Goal: Task Accomplishment & Management: Use online tool/utility

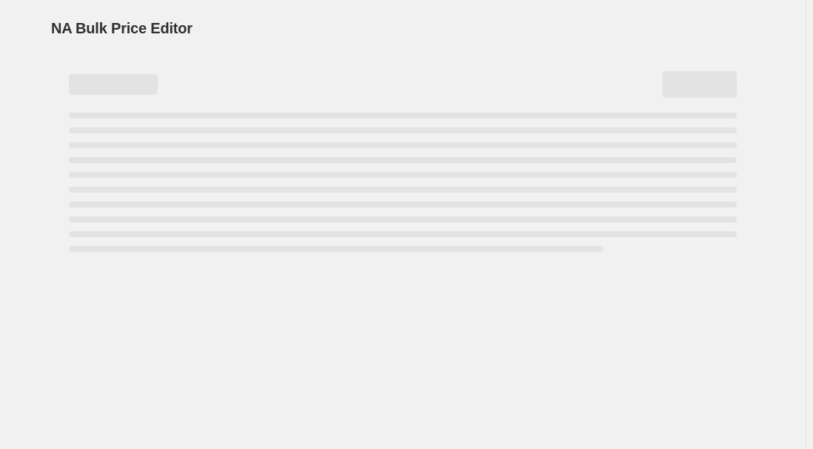
click at [662, 50] on div "NA Bulk Price Editor. This page is ready NA Bulk Price Editor" at bounding box center [402, 28] width 703 height 56
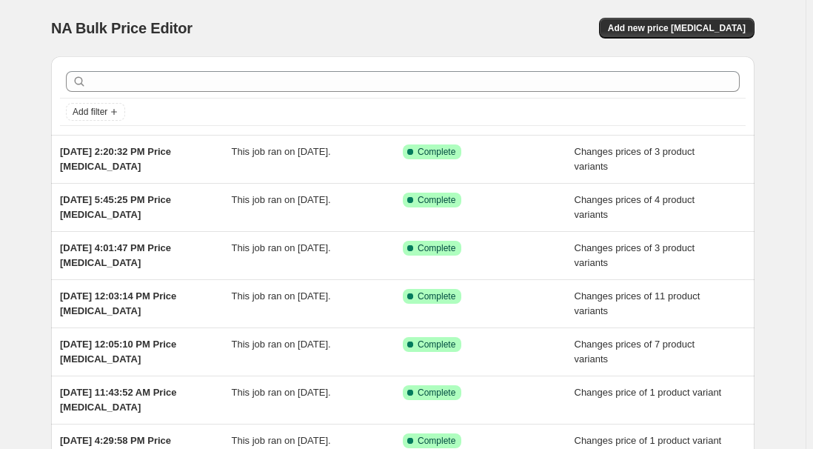
click at [674, 13] on div "NA Bulk Price Editor. This page is ready NA Bulk Price Editor Add new price [ME…" at bounding box center [402, 28] width 703 height 56
click at [674, 27] on span "Add new price [MEDICAL_DATA]" at bounding box center [677, 28] width 138 height 12
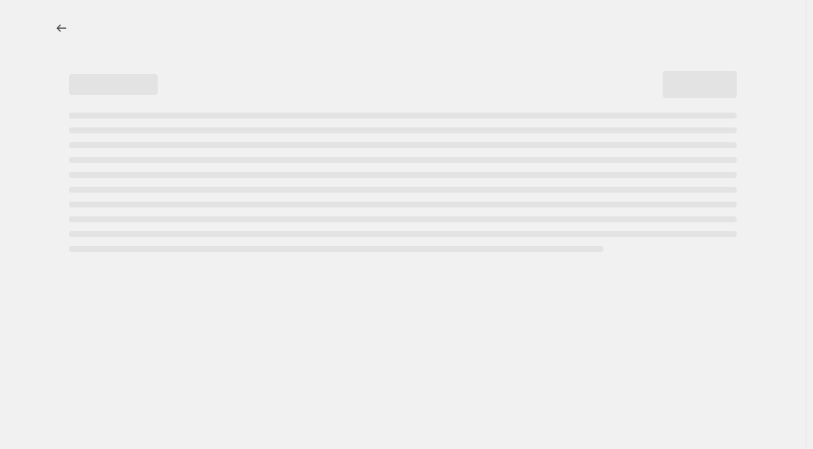
select select "percentage"
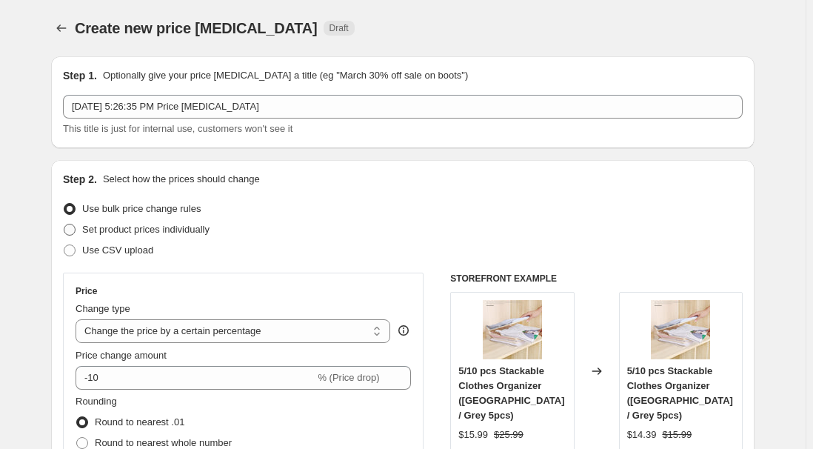
click at [164, 236] on span "Set product prices individually" at bounding box center [145, 229] width 127 height 15
click at [64, 224] on input "Set product prices individually" at bounding box center [64, 224] width 1 height 1
radio input "true"
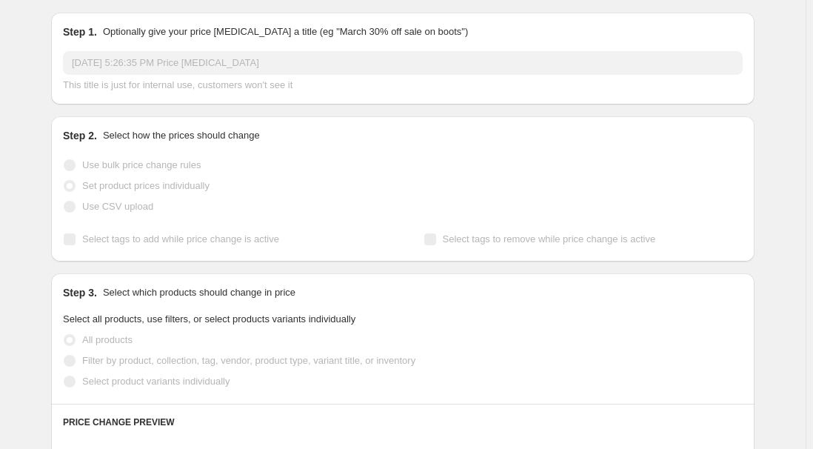
scroll to position [67, 0]
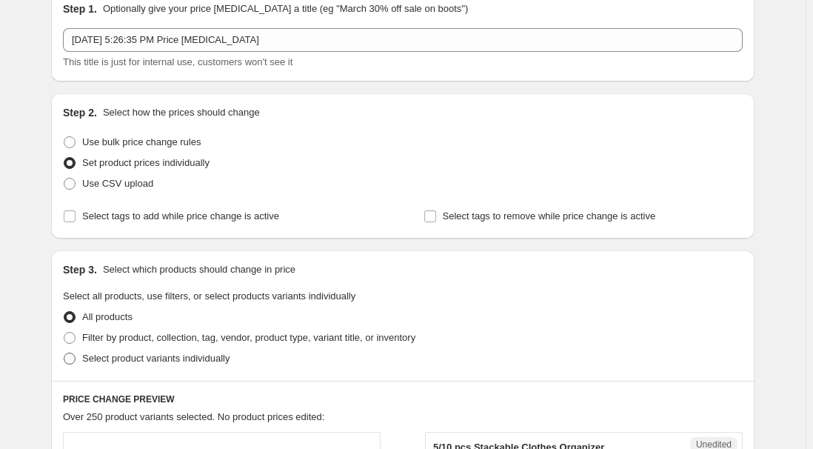
click at [130, 355] on span "Select product variants individually" at bounding box center [155, 357] width 147 height 11
click at [64, 353] on input "Select product variants individually" at bounding box center [64, 352] width 1 height 1
radio input "true"
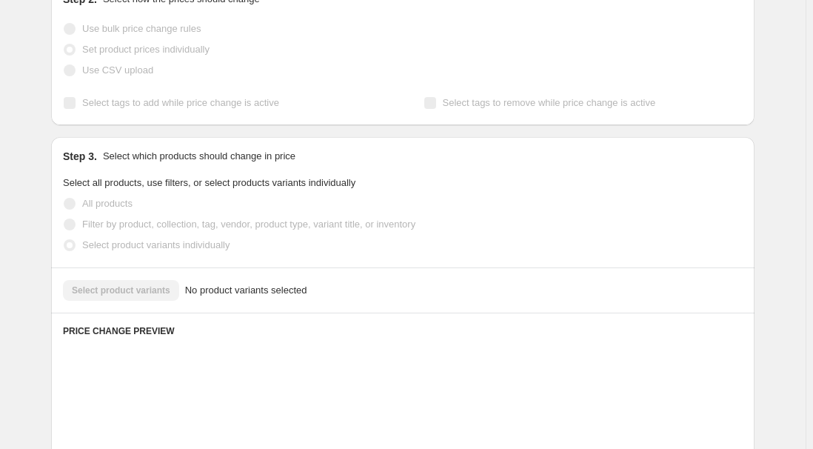
scroll to position [201, 0]
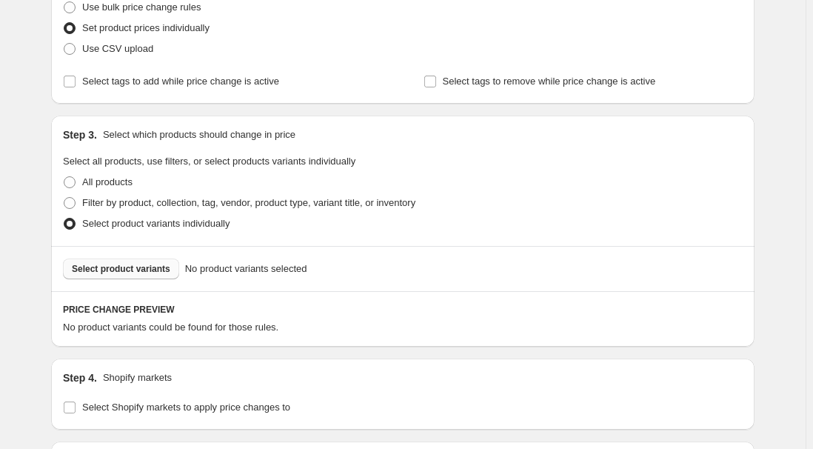
click at [128, 261] on button "Select product variants" at bounding box center [121, 268] width 116 height 21
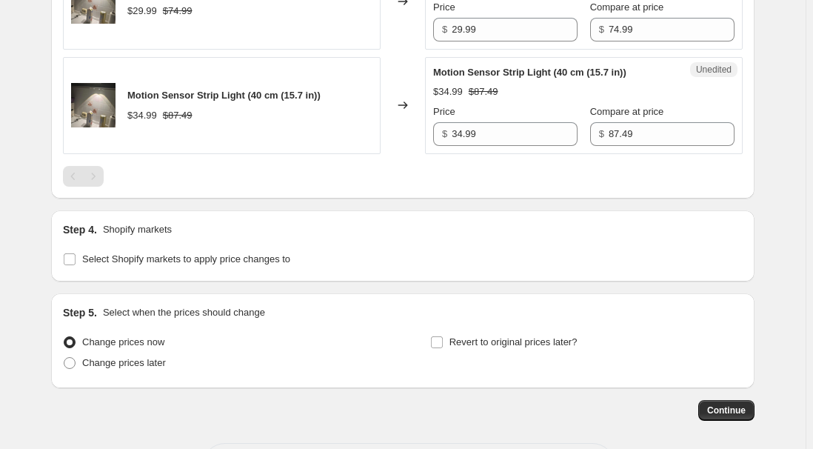
scroll to position [754, 0]
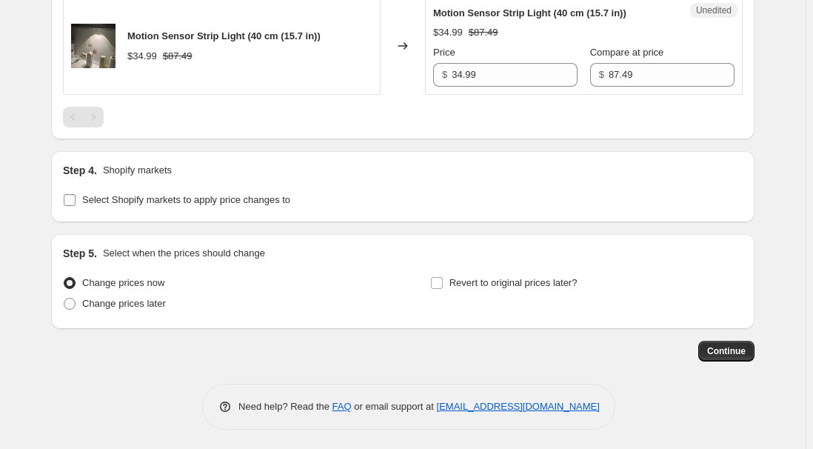
click at [188, 201] on span "Select Shopify markets to apply price changes to" at bounding box center [186, 199] width 208 height 11
click at [76, 201] on input "Select Shopify markets to apply price changes to" at bounding box center [70, 200] width 12 height 12
checkbox input "true"
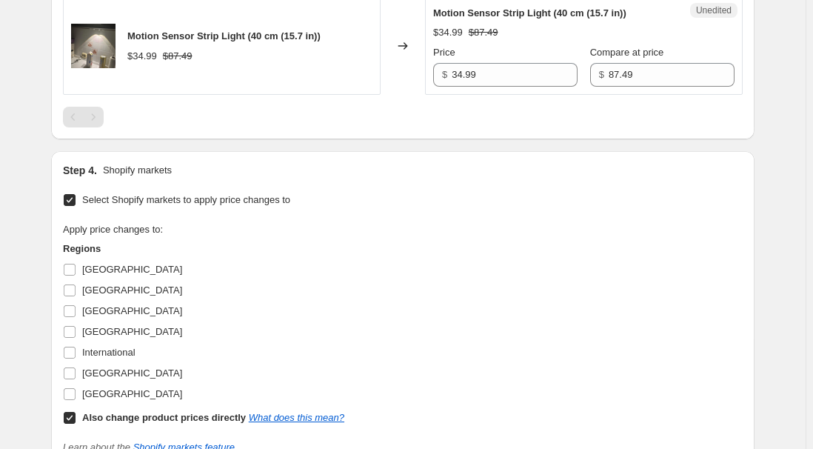
click at [89, 269] on span "[GEOGRAPHIC_DATA]" at bounding box center [132, 269] width 100 height 11
click at [76, 269] on input "[GEOGRAPHIC_DATA]" at bounding box center [70, 270] width 12 height 12
checkbox input "true"
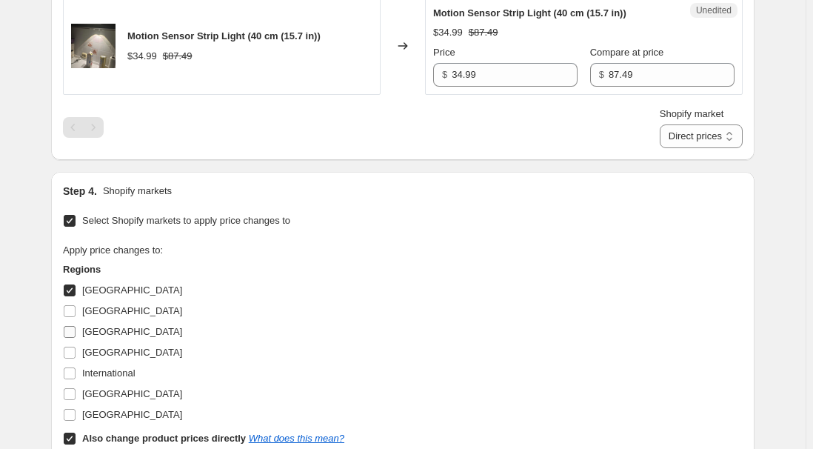
click at [106, 329] on span "[GEOGRAPHIC_DATA]" at bounding box center [132, 331] width 100 height 11
click at [76, 329] on input "[GEOGRAPHIC_DATA]" at bounding box center [70, 332] width 12 height 12
checkbox input "true"
click at [101, 353] on span "[GEOGRAPHIC_DATA]" at bounding box center [132, 351] width 100 height 11
click at [76, 353] on input "[GEOGRAPHIC_DATA]" at bounding box center [70, 352] width 12 height 12
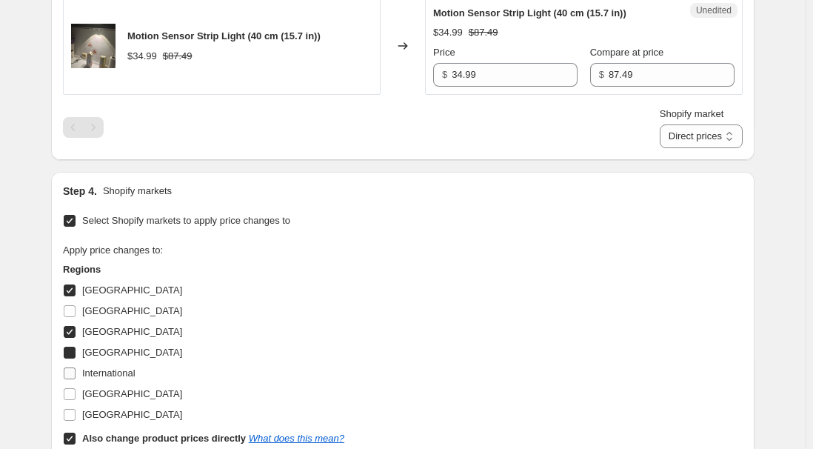
checkbox input "true"
click at [98, 390] on span "[GEOGRAPHIC_DATA]" at bounding box center [132, 393] width 100 height 11
click at [76, 390] on input "[GEOGRAPHIC_DATA]" at bounding box center [70, 394] width 12 height 12
checkbox input "true"
click at [84, 432] on label "Also change product prices directly What does this mean?" at bounding box center [203, 438] width 281 height 21
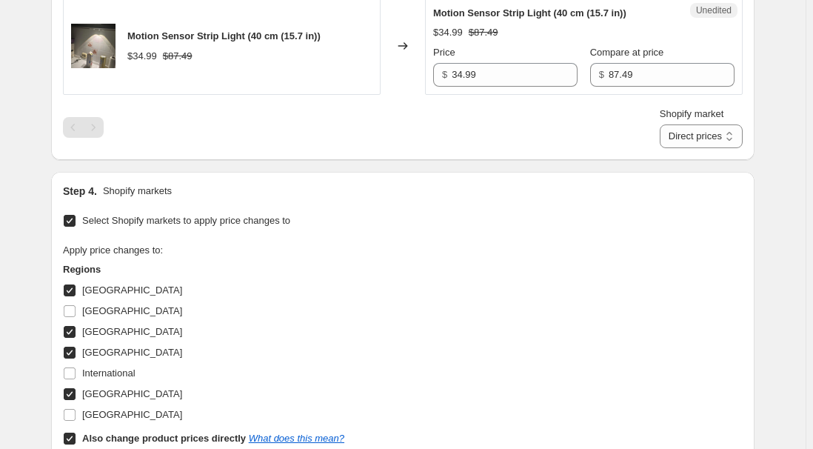
click at [76, 432] on input "Also change product prices directly What does this mean?" at bounding box center [70, 438] width 12 height 12
checkbox input "false"
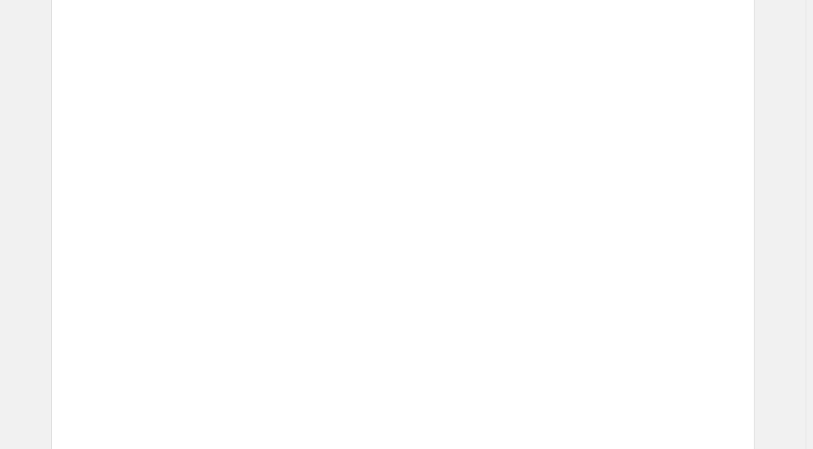
click at [438, 316] on div "Unedited Placeholder $53.15 $59.05 Price $ 53.15 Compare at price $ 59.05" at bounding box center [584, 358] width 318 height 97
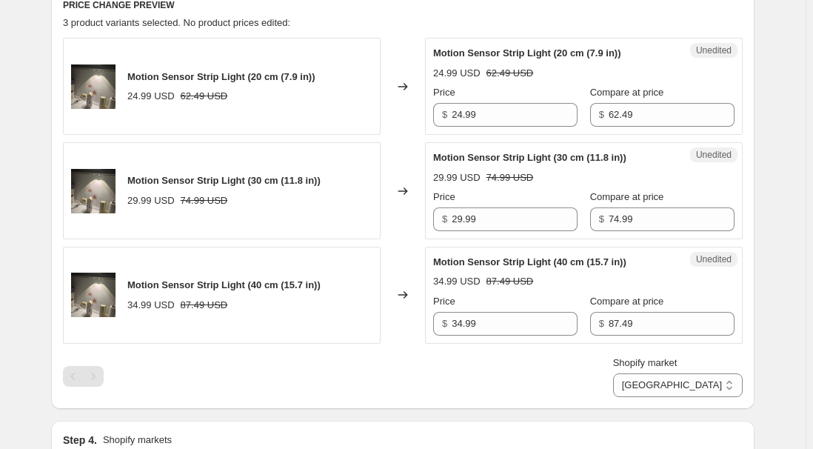
scroll to position [486, 0]
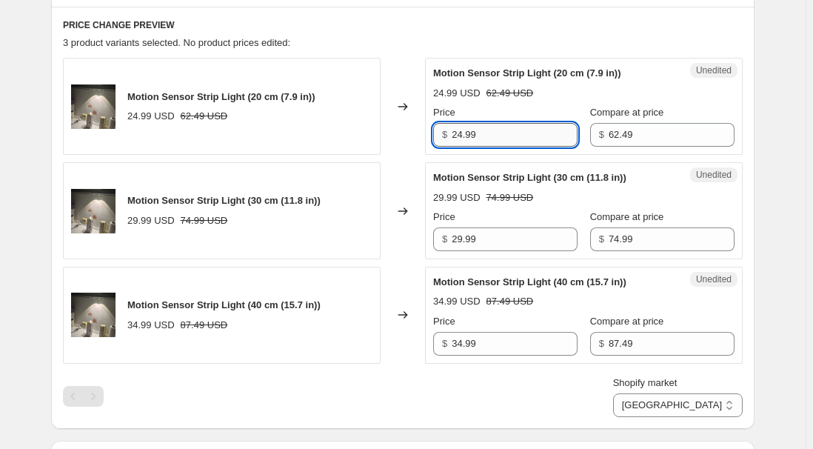
click at [503, 130] on input "24.99" at bounding box center [515, 135] width 126 height 24
click at [666, 131] on input "62.49" at bounding box center [672, 135] width 126 height 24
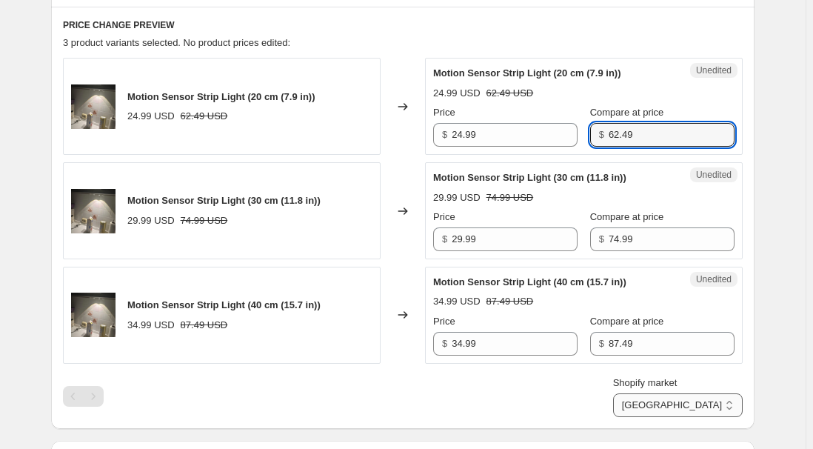
click at [703, 414] on select "[GEOGRAPHIC_DATA] [GEOGRAPHIC_DATA] [GEOGRAPHIC_DATA] [GEOGRAPHIC_DATA]" at bounding box center [678, 405] width 130 height 24
select select "13152354545"
click at [682, 417] on select "[GEOGRAPHIC_DATA] [GEOGRAPHIC_DATA] [GEOGRAPHIC_DATA] [GEOGRAPHIC_DATA]" at bounding box center [678, 405] width 130 height 24
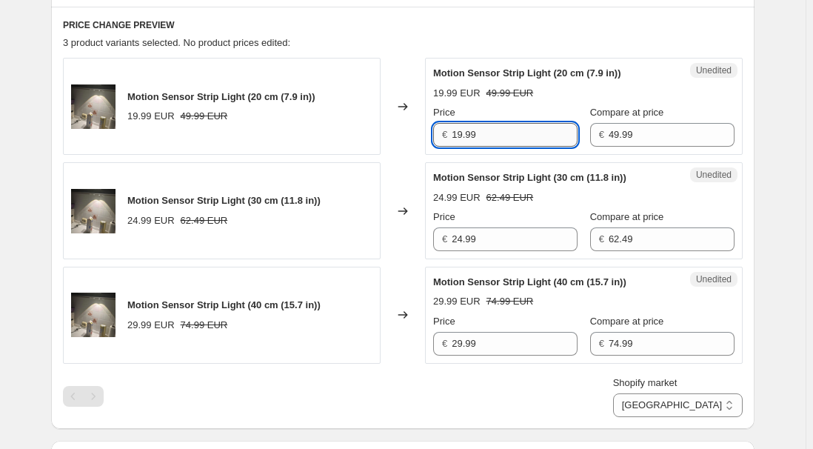
click at [506, 141] on input "19.99" at bounding box center [515, 135] width 126 height 24
type input "24.99"
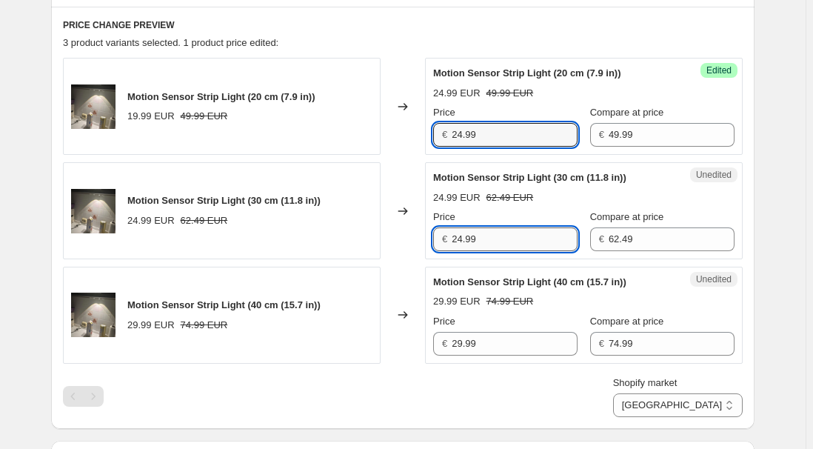
click at [495, 228] on input "24.99" at bounding box center [515, 239] width 126 height 24
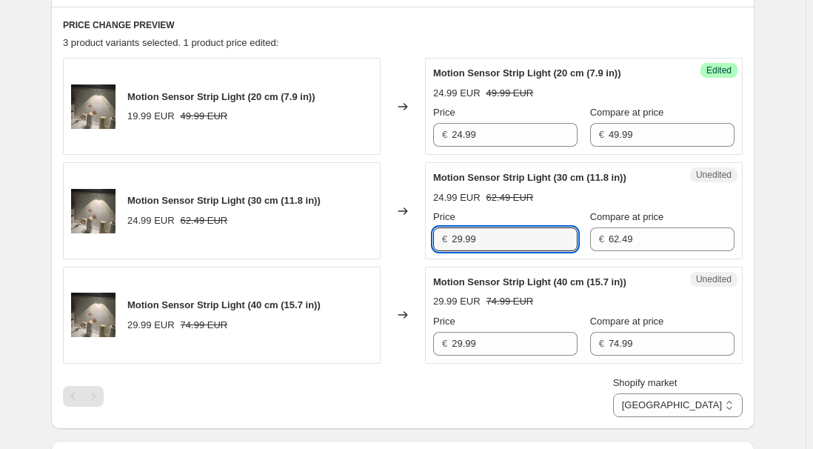
type input "29.99"
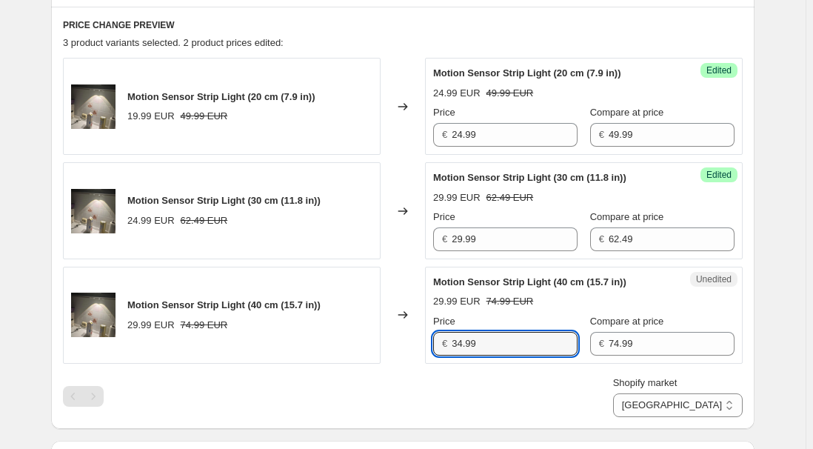
type input "34.99"
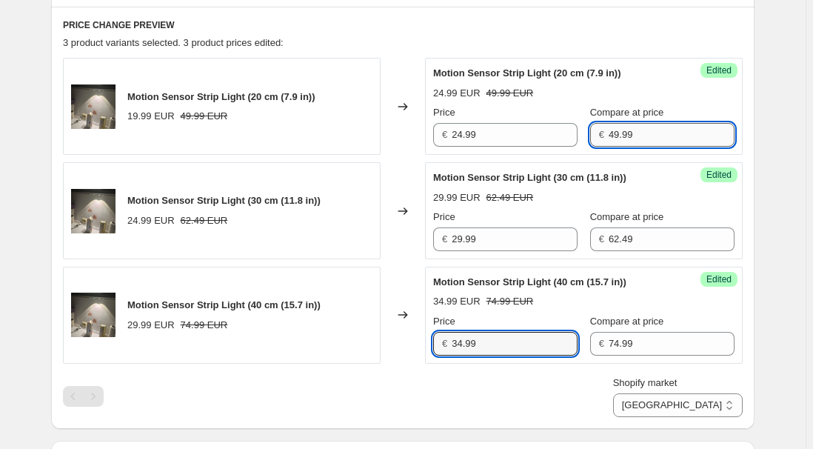
click at [641, 135] on input "49.99" at bounding box center [672, 135] width 126 height 24
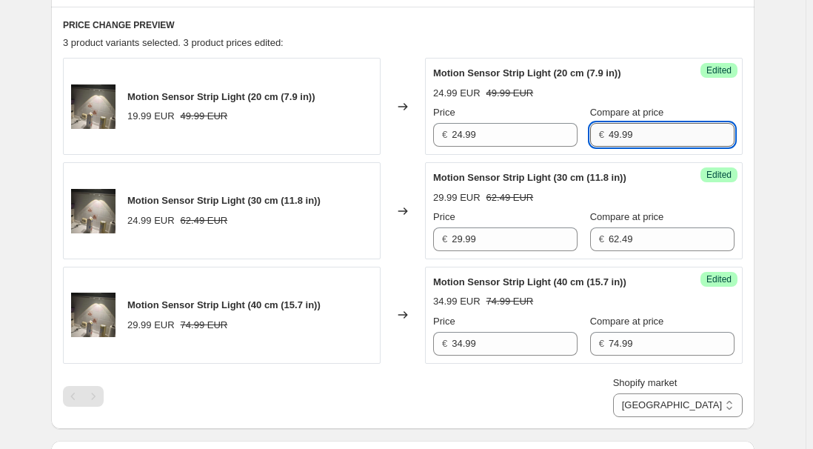
paste input "62.4"
type input "62.49"
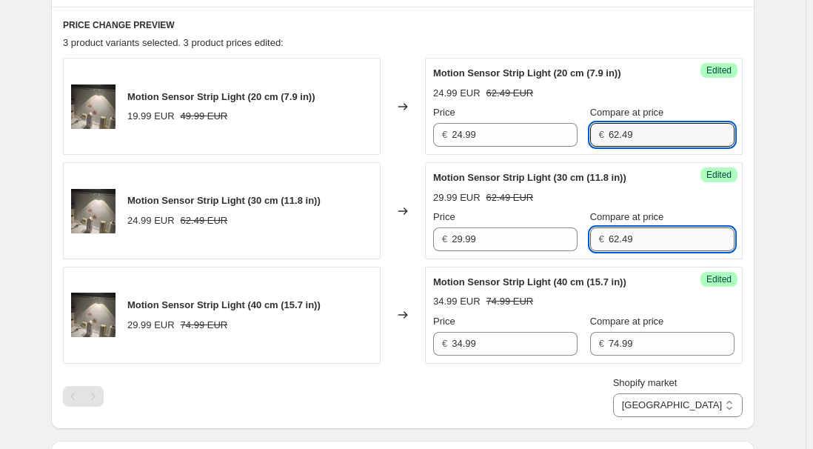
click at [643, 242] on input "62.49" at bounding box center [672, 239] width 126 height 24
paste input "74.9"
type input "74.99"
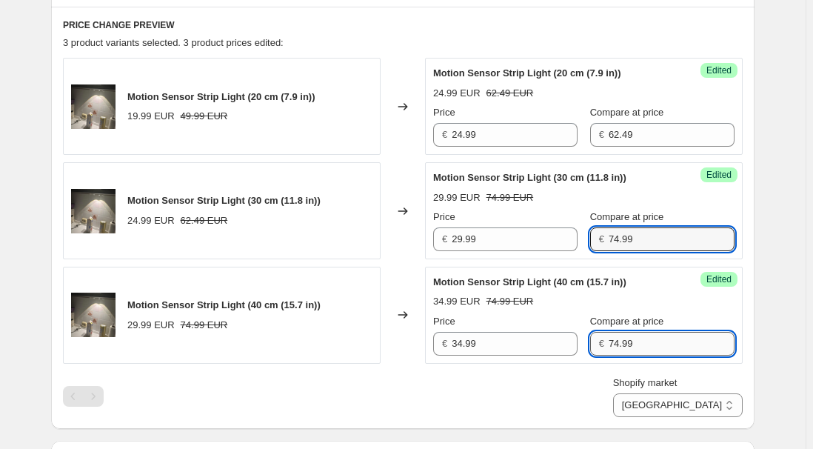
click at [649, 340] on input "74.99" at bounding box center [672, 344] width 126 height 24
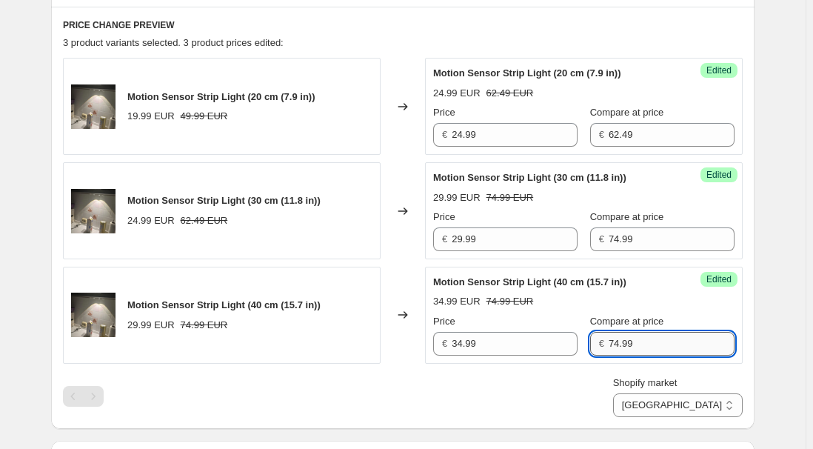
paste input "87.4"
type input "87.49"
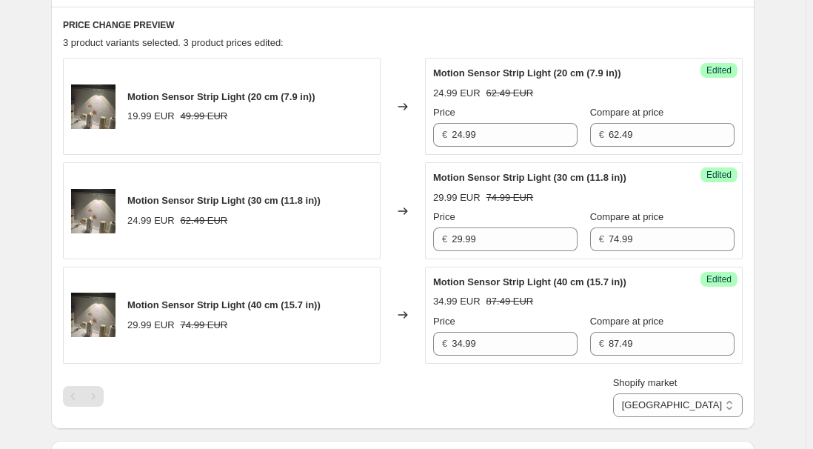
click at [589, 395] on div "Shopify market [GEOGRAPHIC_DATA] [GEOGRAPHIC_DATA] [GEOGRAPHIC_DATA] [GEOGRAPHI…" at bounding box center [403, 395] width 680 height 41
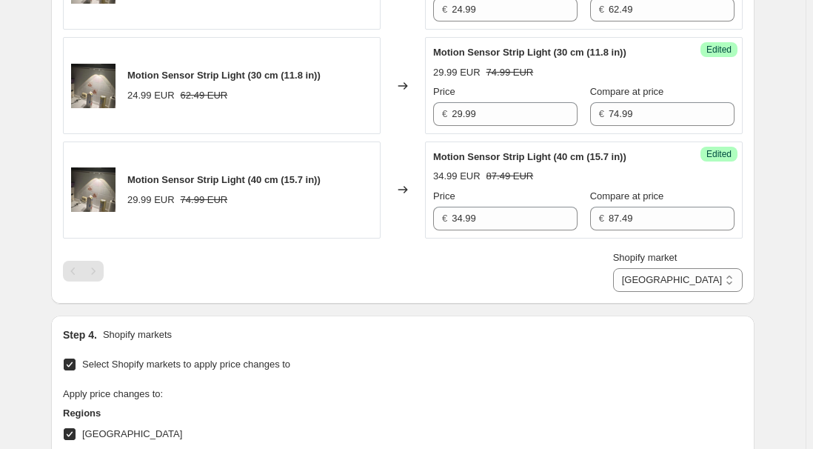
scroll to position [620, 0]
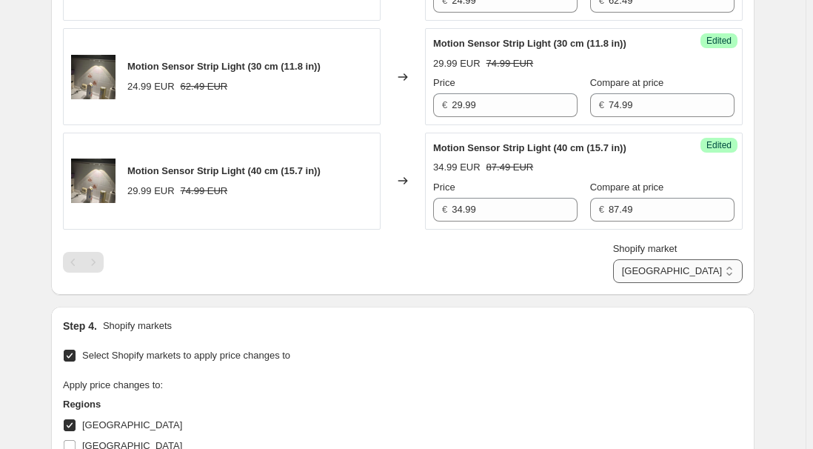
drag, startPoint x: 726, startPoint y: 267, endPoint x: 723, endPoint y: 278, distance: 11.7
click at [726, 267] on select "[GEOGRAPHIC_DATA] [GEOGRAPHIC_DATA] [GEOGRAPHIC_DATA] [GEOGRAPHIC_DATA]" at bounding box center [678, 271] width 130 height 24
select select "13152321777"
click at [678, 283] on select "[GEOGRAPHIC_DATA] [GEOGRAPHIC_DATA] [GEOGRAPHIC_DATA] [GEOGRAPHIC_DATA]" at bounding box center [678, 271] width 130 height 24
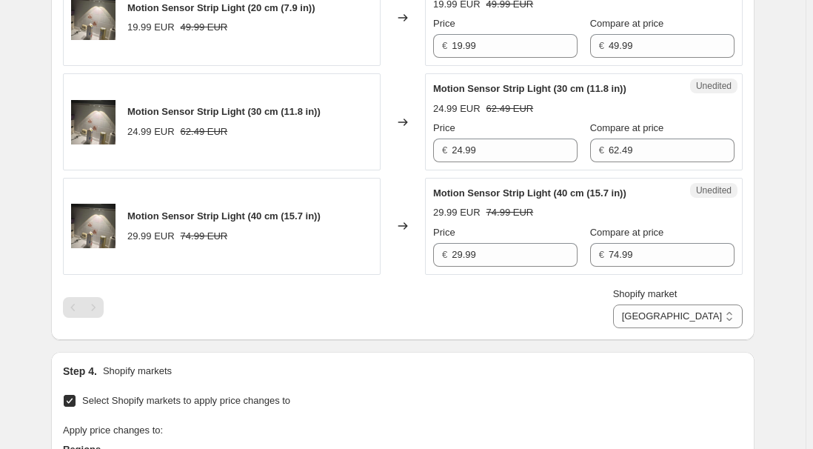
scroll to position [552, 0]
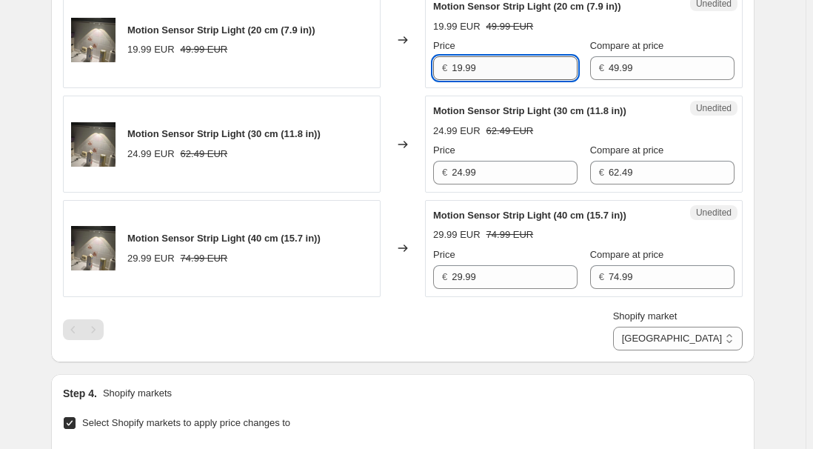
click at [508, 66] on input "19.99" at bounding box center [515, 68] width 126 height 24
paste input "24"
type input "24.99"
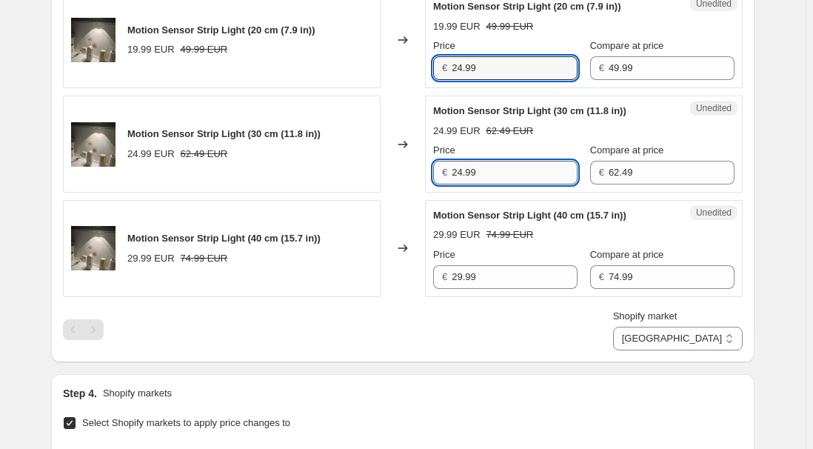
click at [508, 165] on input "24.99" at bounding box center [515, 173] width 126 height 24
type input "29.99"
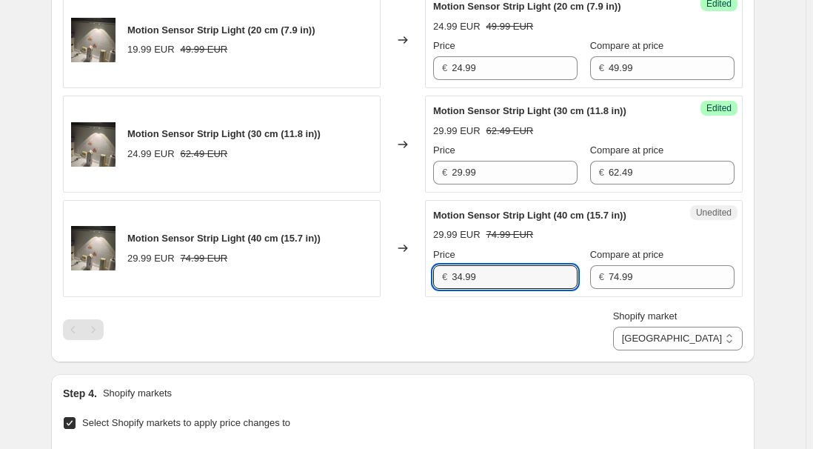
type input "34.99"
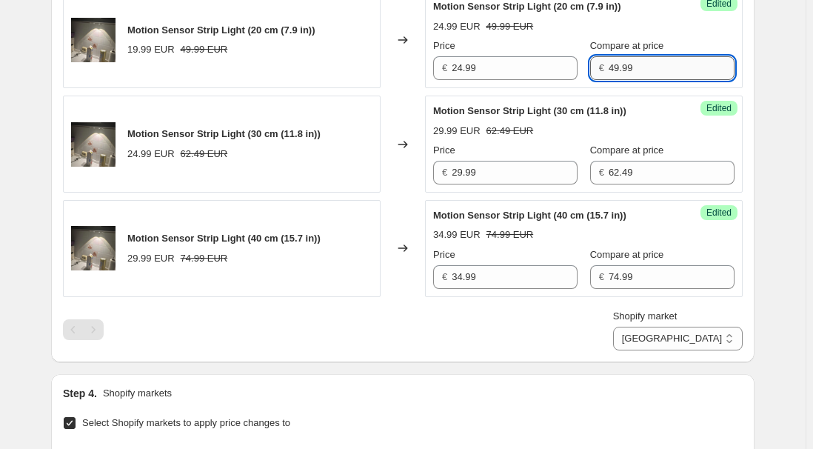
click at [643, 61] on input "49.99" at bounding box center [672, 68] width 126 height 24
paste input "62.4"
type input "62.49"
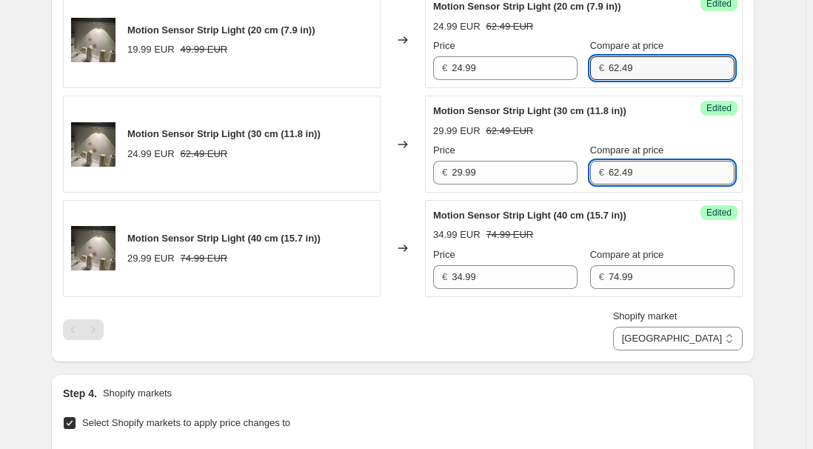
click at [638, 175] on input "62.49" at bounding box center [672, 173] width 126 height 24
paste input "74.9"
type input "74.99"
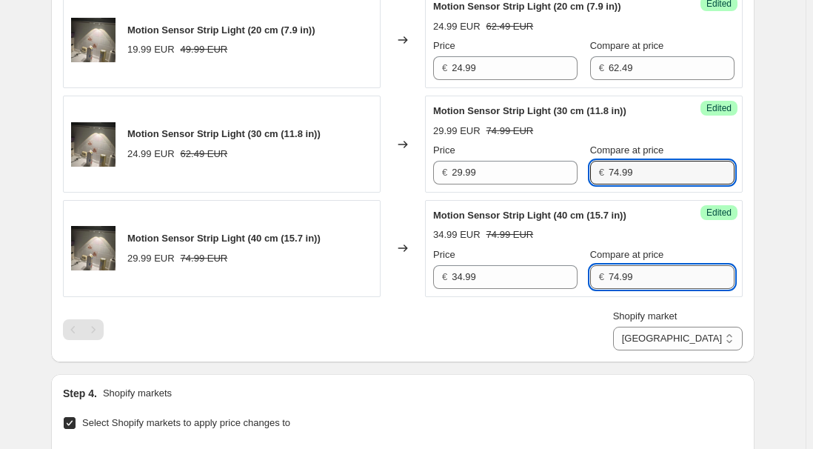
click at [638, 272] on input "74.99" at bounding box center [672, 277] width 126 height 24
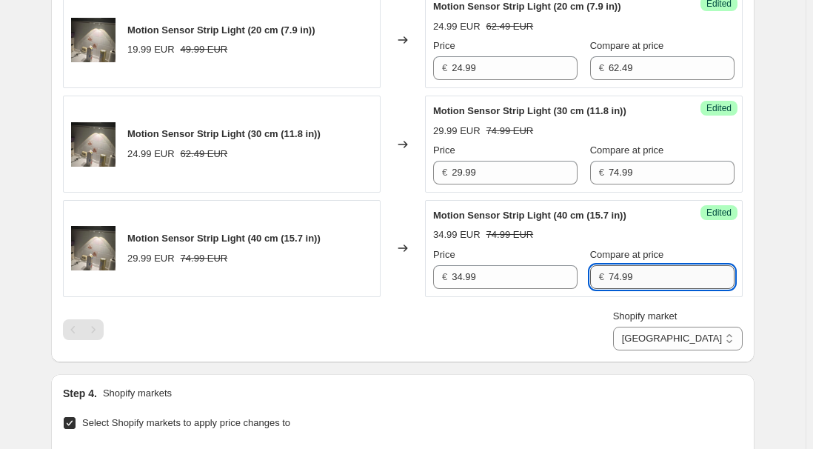
paste input "87.4"
type input "87.49"
click at [605, 312] on div "Shopify market [GEOGRAPHIC_DATA] [GEOGRAPHIC_DATA] [GEOGRAPHIC_DATA] [GEOGRAPHI…" at bounding box center [403, 329] width 680 height 41
click at [705, 339] on select "[GEOGRAPHIC_DATA] [GEOGRAPHIC_DATA] [GEOGRAPHIC_DATA] [GEOGRAPHIC_DATA]" at bounding box center [678, 338] width 130 height 24
select select "7501644017"
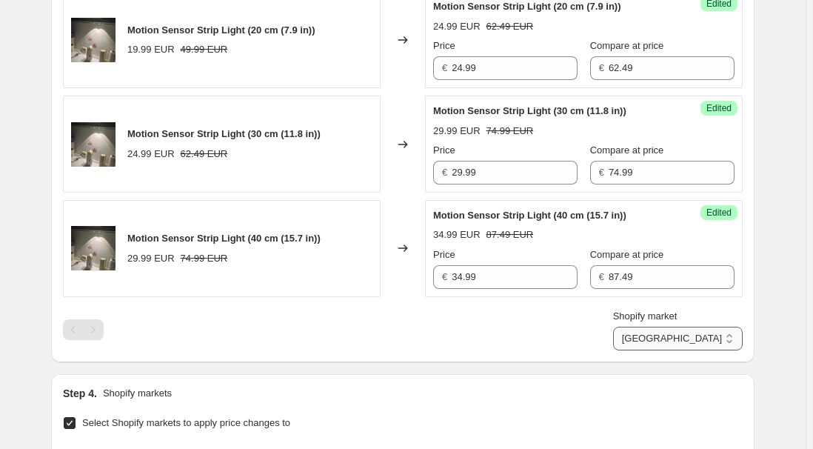
click at [646, 350] on select "[GEOGRAPHIC_DATA] [GEOGRAPHIC_DATA] [GEOGRAPHIC_DATA] [GEOGRAPHIC_DATA]" at bounding box center [678, 338] width 130 height 24
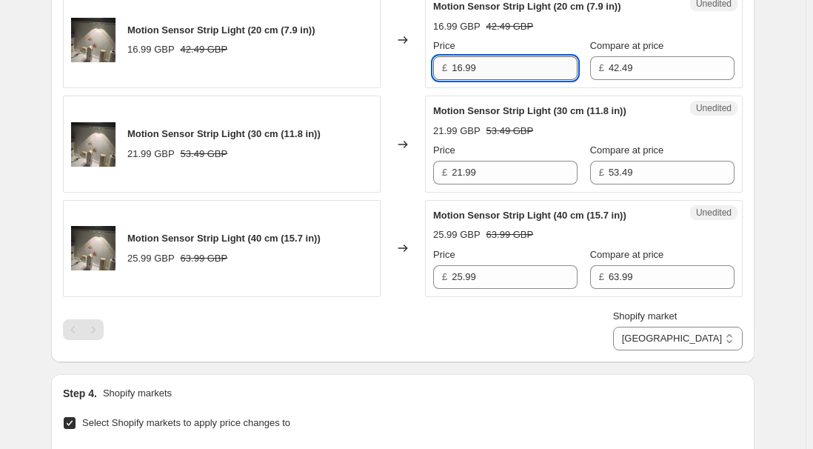
click at [499, 64] on input "16.99" at bounding box center [515, 68] width 126 height 24
paste input "24"
type input "24.99"
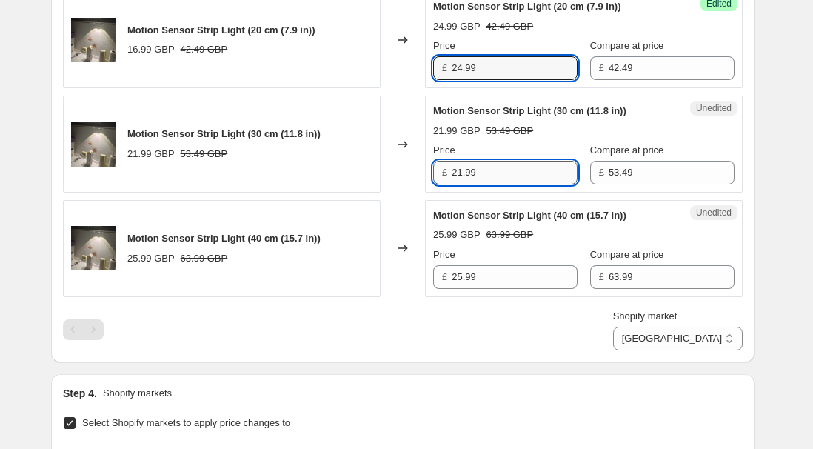
click at [504, 175] on input "21.99" at bounding box center [515, 173] width 126 height 24
paste input "9"
type input "29.99"
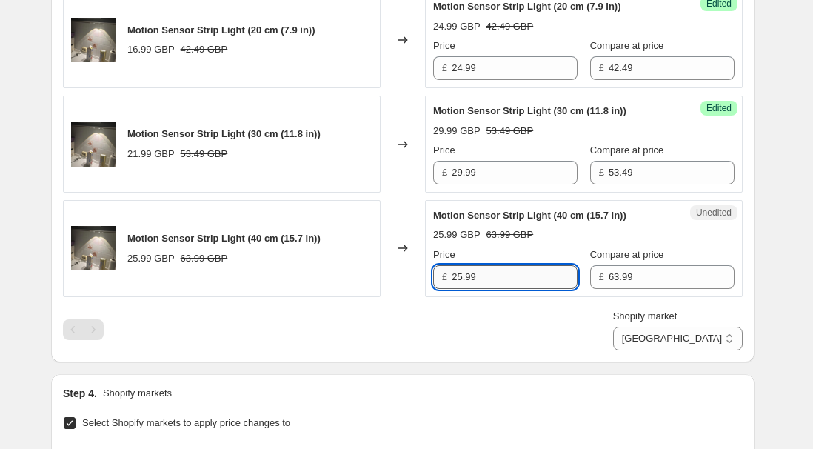
click at [503, 275] on input "25.99" at bounding box center [515, 277] width 126 height 24
paste input "34"
type input "34.99"
click at [620, 70] on input "42.49" at bounding box center [672, 68] width 126 height 24
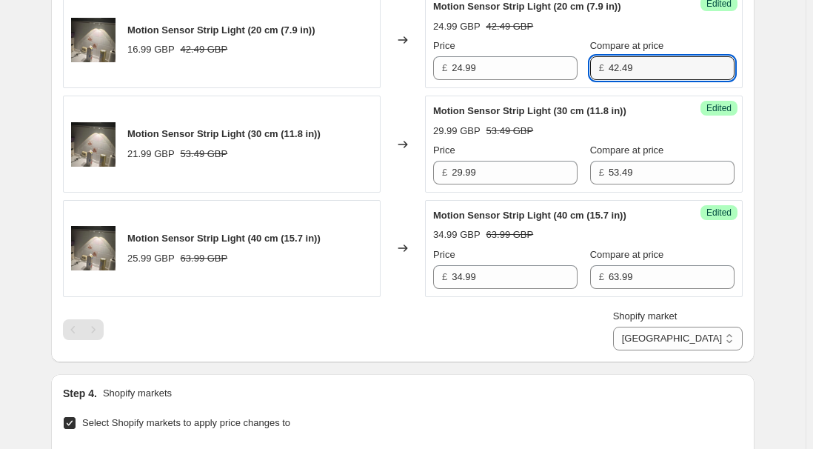
paste input "6"
type input "62.49"
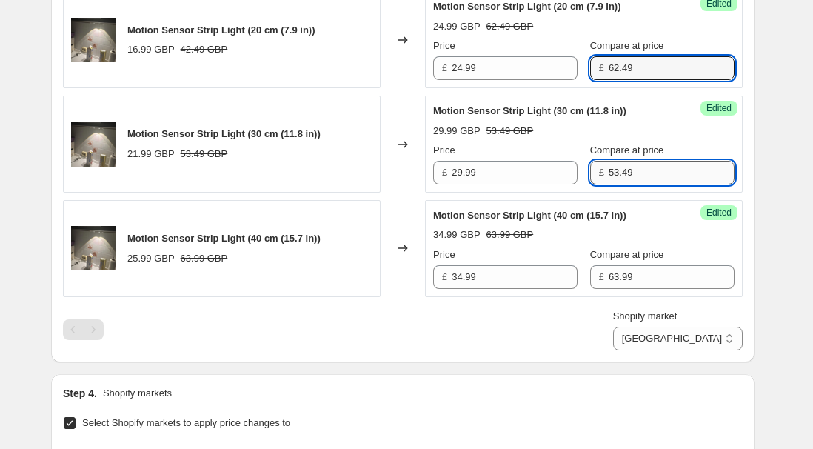
click at [649, 177] on input "53.49" at bounding box center [672, 173] width 126 height 24
paste input "74.9"
type input "74.99"
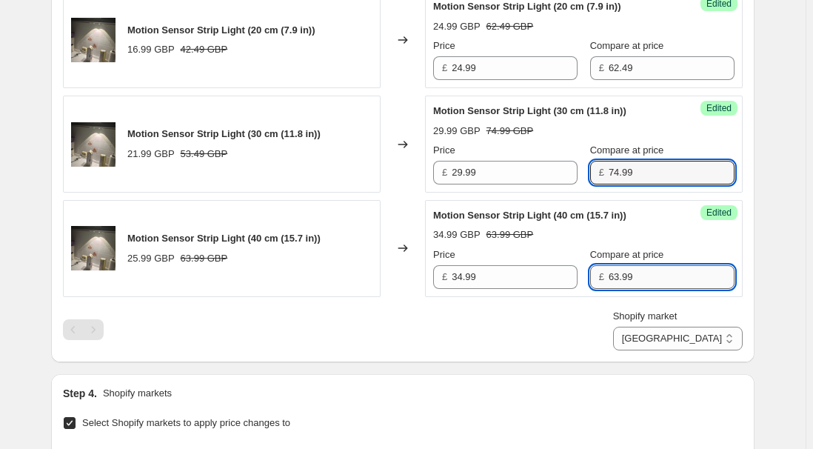
click at [648, 274] on input "63.99" at bounding box center [672, 277] width 126 height 24
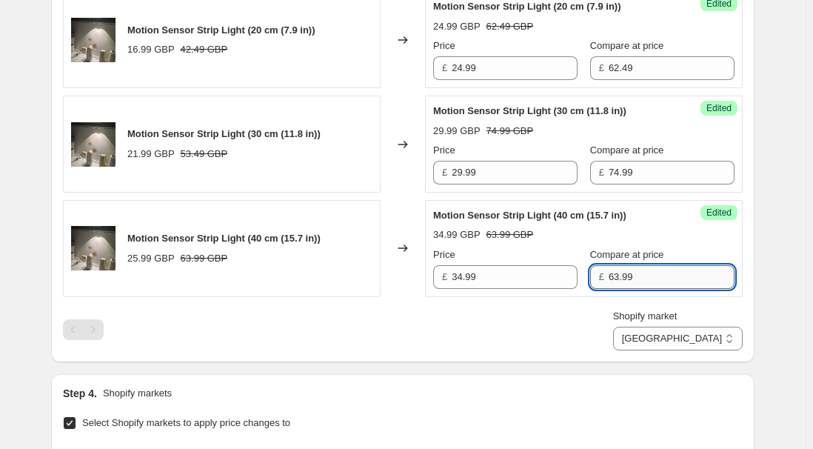
paste input "87.4"
type input "87.49"
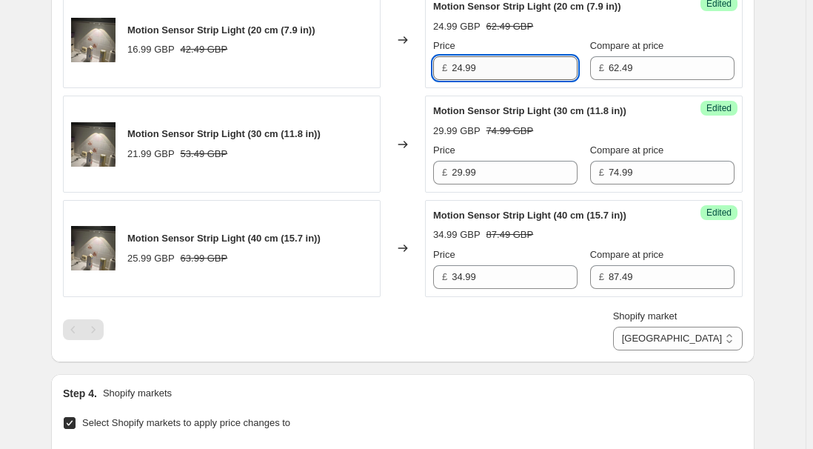
click at [503, 64] on input "24.99" at bounding box center [515, 68] width 126 height 24
type input "21.99"
click at [492, 175] on input "29.99" at bounding box center [515, 173] width 126 height 24
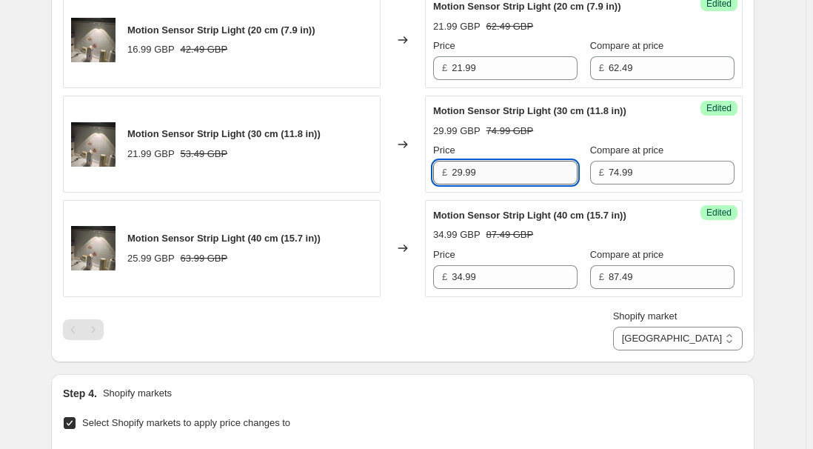
click at [515, 170] on input "29.99" at bounding box center [515, 173] width 126 height 24
type input "25.99"
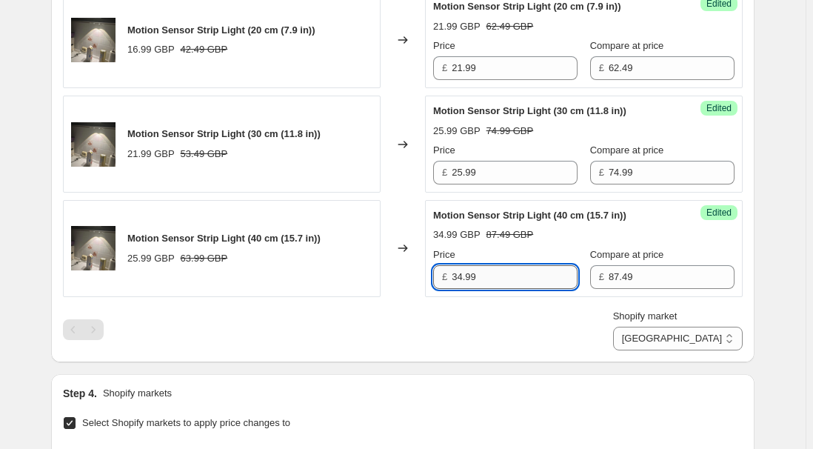
click at [497, 265] on input "34.99" at bounding box center [515, 277] width 126 height 24
drag, startPoint x: 503, startPoint y: 281, endPoint x: 493, endPoint y: 247, distance: 36.3
click at [503, 281] on input "34.99" at bounding box center [515, 277] width 126 height 24
type input "29.99"
click at [646, 62] on input "62.49" at bounding box center [672, 68] width 126 height 24
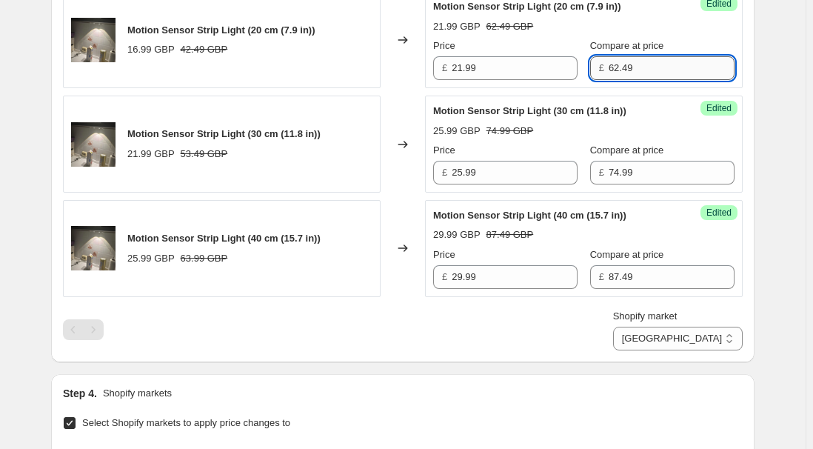
click at [647, 62] on input "62.49" at bounding box center [672, 68] width 126 height 24
type input "53.99"
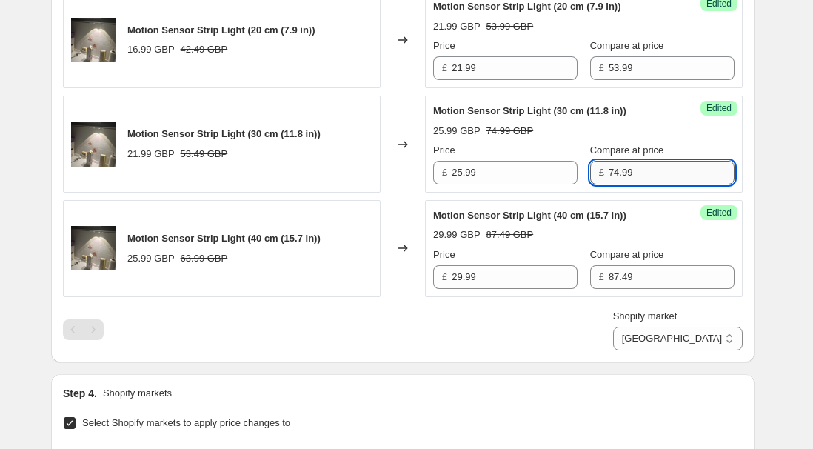
click at [642, 163] on input "74.99" at bounding box center [672, 173] width 126 height 24
click at [670, 175] on input "74.99" at bounding box center [672, 173] width 126 height 24
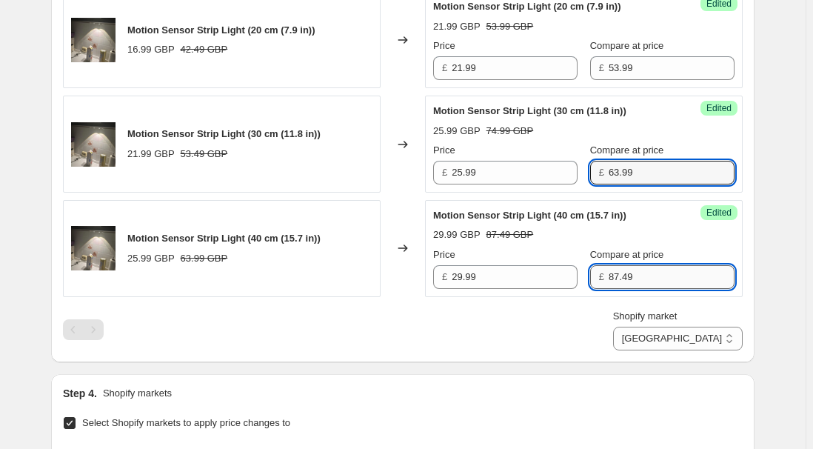
click at [643, 269] on input "87.49" at bounding box center [672, 277] width 126 height 24
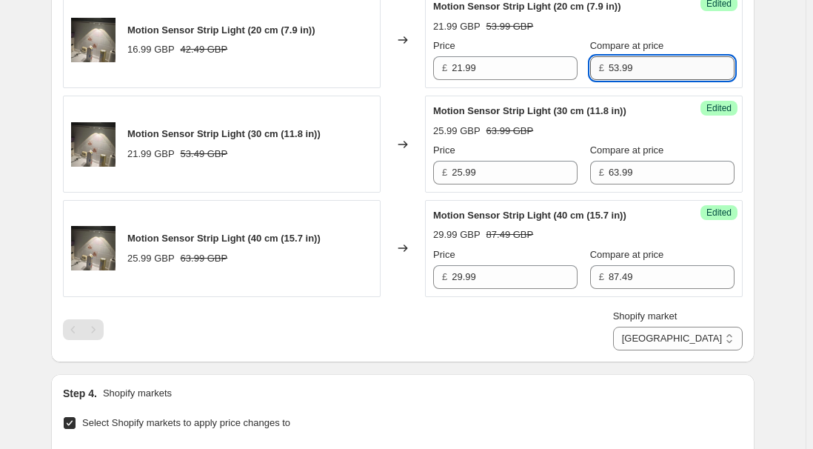
click at [660, 67] on input "53.99" at bounding box center [672, 68] width 126 height 24
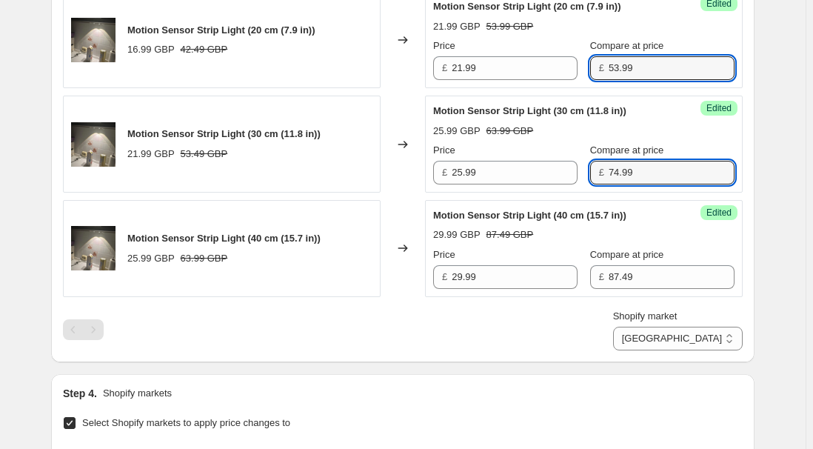
type input "74.99"
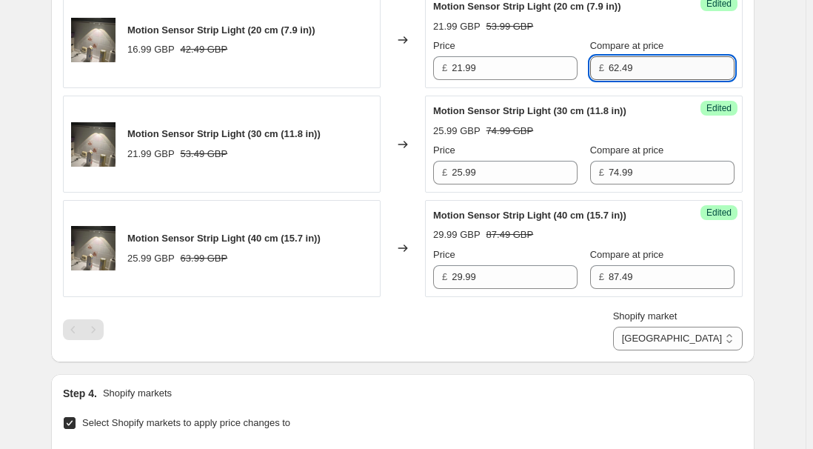
click at [637, 68] on input "62.49" at bounding box center [672, 68] width 126 height 24
click at [642, 54] on div "Compare at price £ 62.49" at bounding box center [662, 58] width 144 height 41
click at [646, 65] on input "62.49" at bounding box center [672, 68] width 126 height 24
type input "21"
type input "62.49"
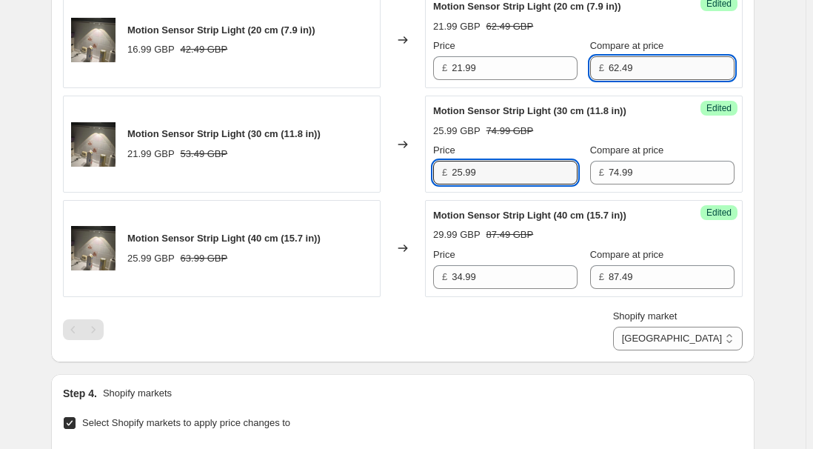
type input "34.99"
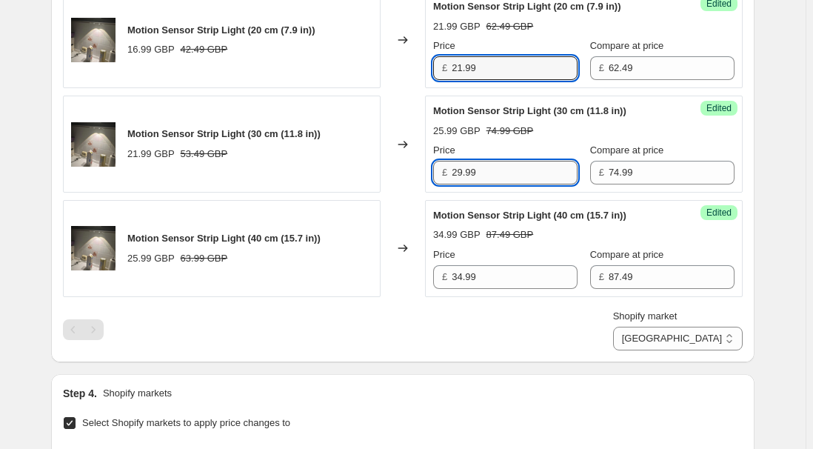
type input "29.99"
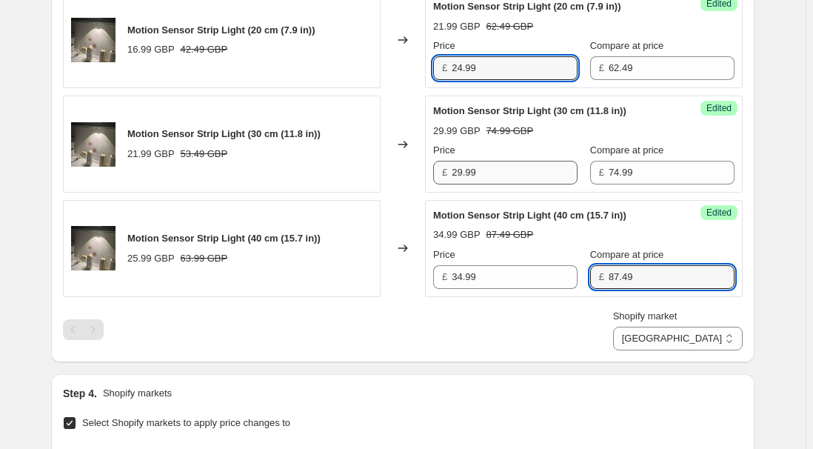
type input "24.99"
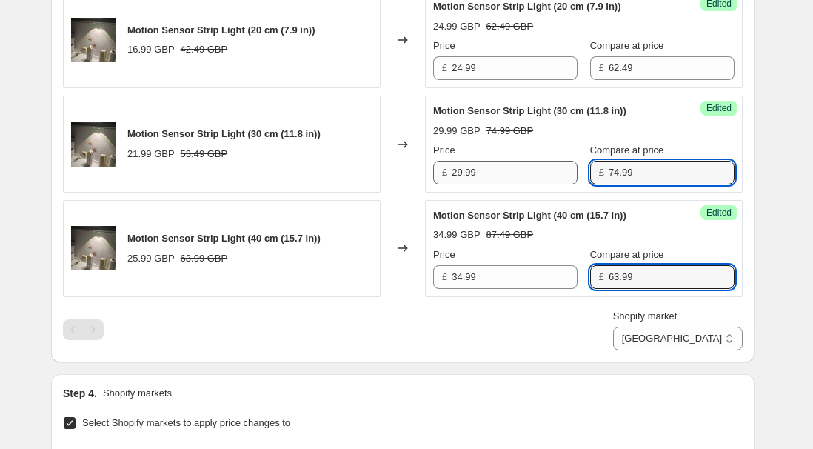
type input "63.99"
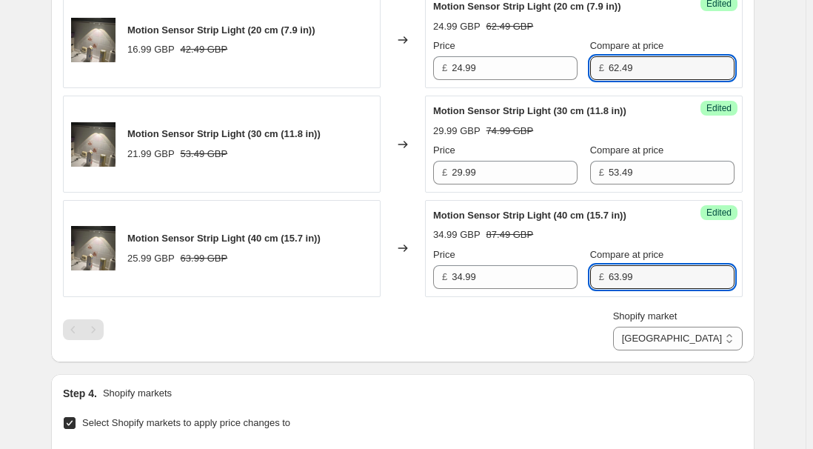
type input "53.49"
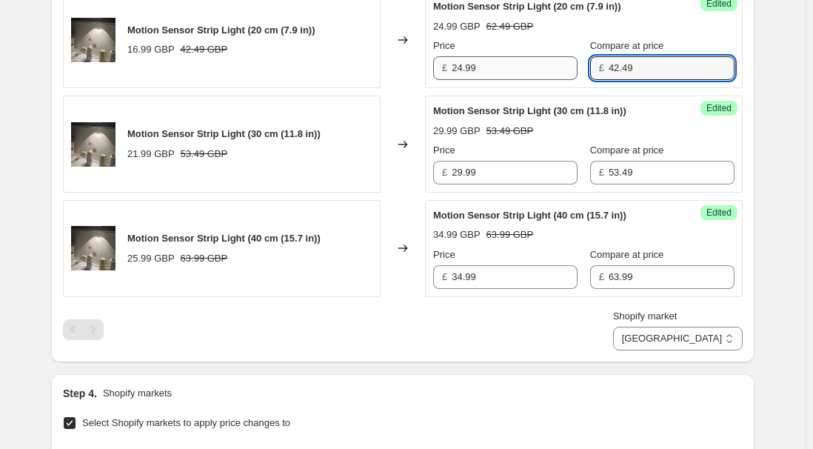
type input "42.49"
click at [491, 67] on input "24.99" at bounding box center [515, 68] width 126 height 24
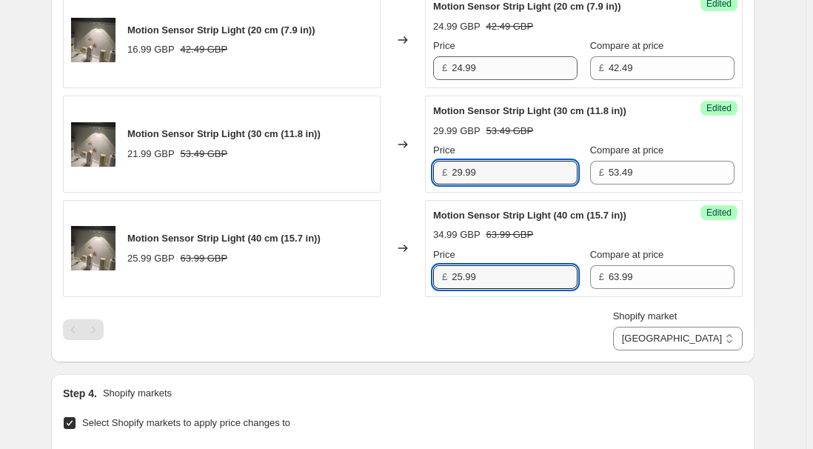
type input "25.99"
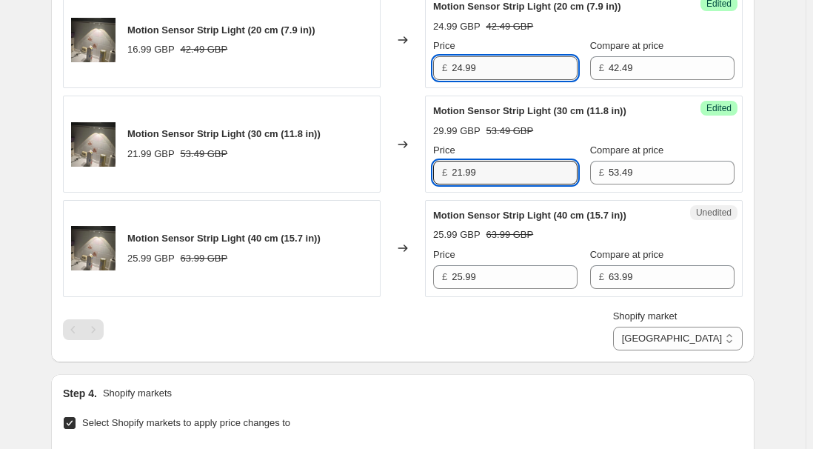
type input "21.99"
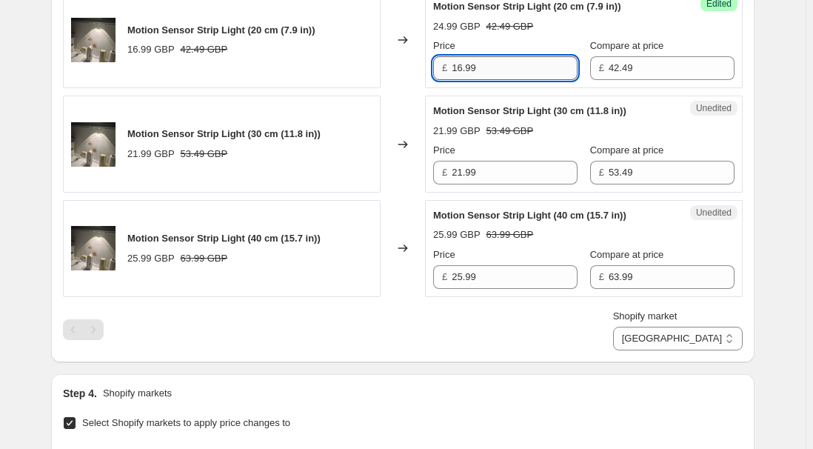
click at [492, 67] on input "16.99" at bounding box center [515, 68] width 126 height 24
click at [499, 67] on input "16.99" at bounding box center [515, 68] width 126 height 24
type input "24.99"
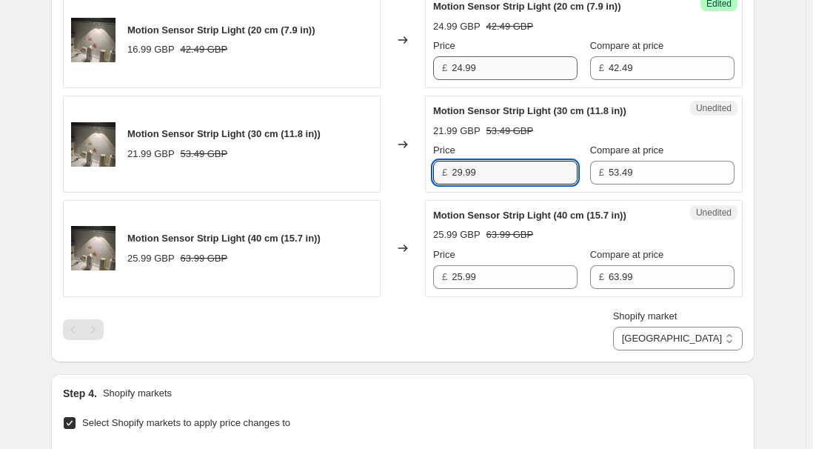
type input "29.99"
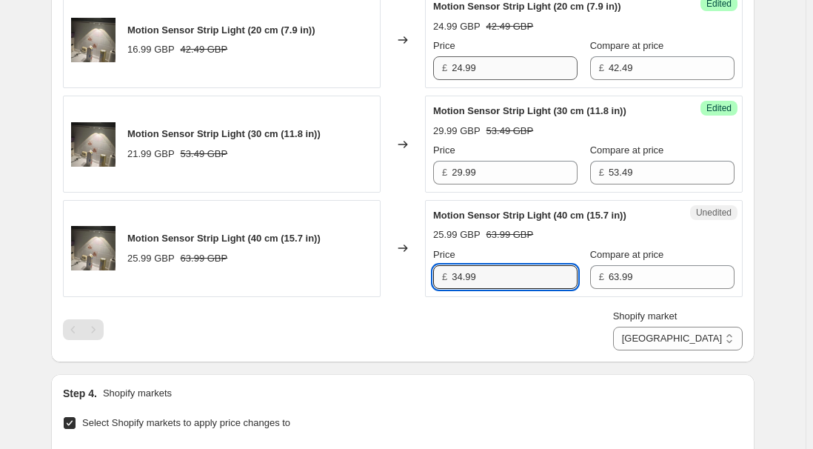
type input "34.99"
click at [502, 67] on input "24.99" at bounding box center [515, 68] width 126 height 24
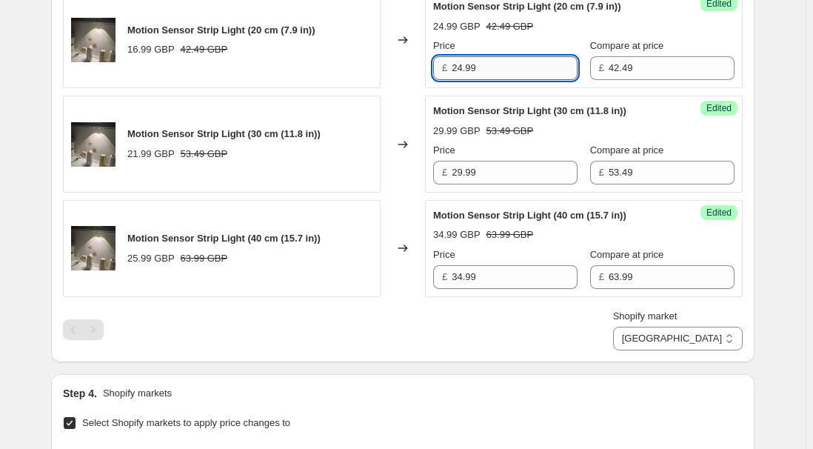
click at [546, 56] on input "24.99" at bounding box center [515, 68] width 126 height 24
type input "21.99"
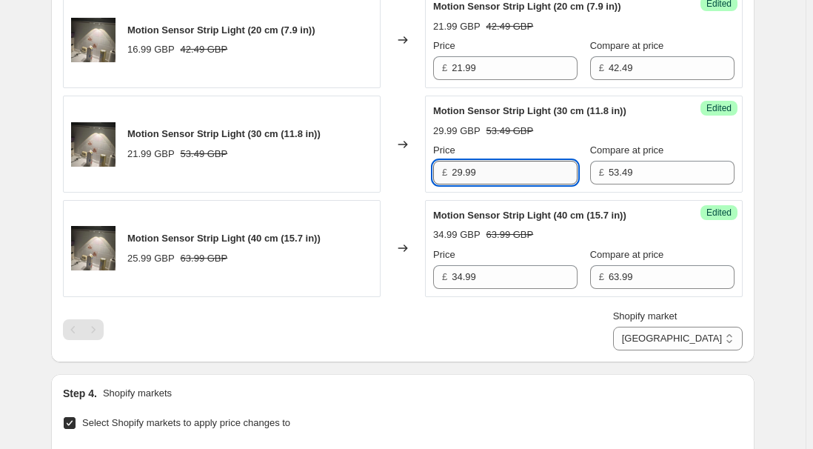
click at [506, 166] on input "29.99" at bounding box center [515, 173] width 126 height 24
click at [512, 170] on input "29.99" at bounding box center [515, 173] width 126 height 24
type input "25.99"
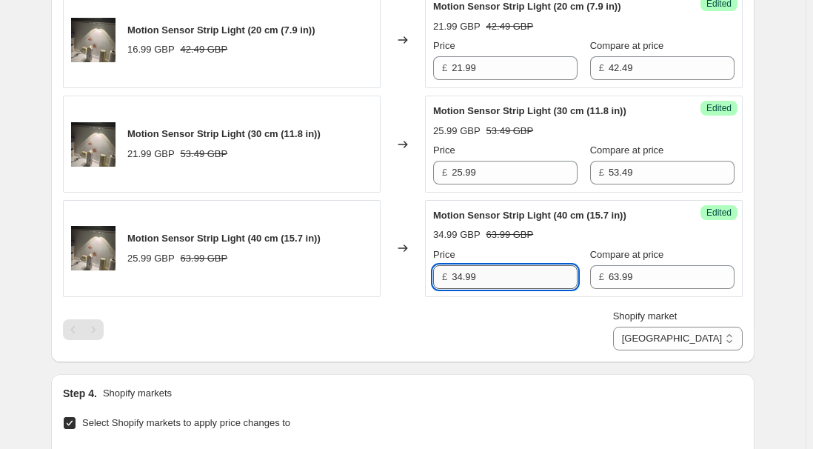
click at [517, 272] on input "34.99" at bounding box center [515, 277] width 126 height 24
click at [497, 267] on input "34.99" at bounding box center [515, 277] width 126 height 24
type input "29.99"
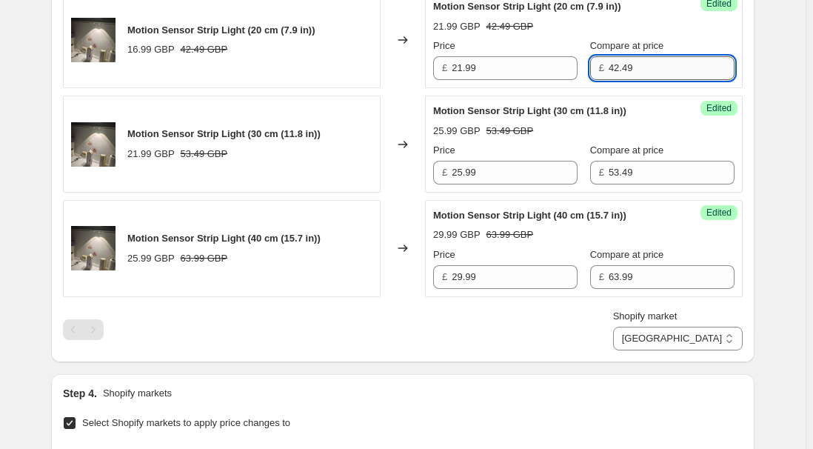
click at [648, 65] on input "42.49" at bounding box center [672, 68] width 126 height 24
type input "53.49"
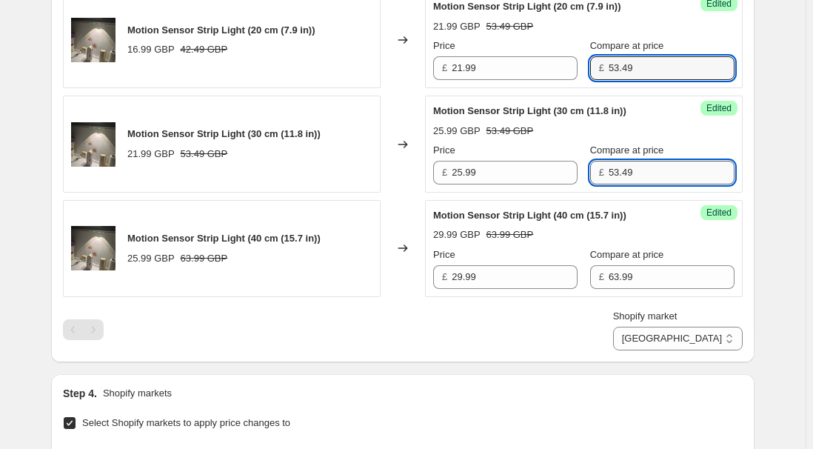
click at [648, 175] on input "53.49" at bounding box center [672, 173] width 126 height 24
type input "63.99"
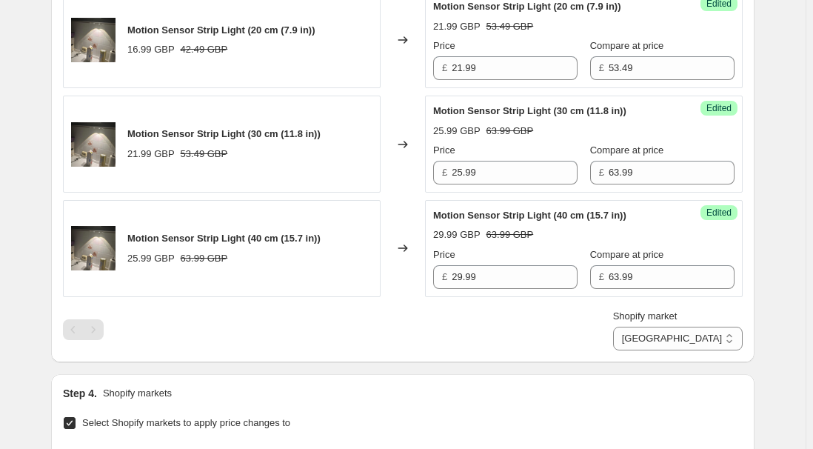
click at [5, 331] on div "Create new price [MEDICAL_DATA]. This page is ready Create new price [MEDICAL_D…" at bounding box center [402, 183] width 805 height 1471
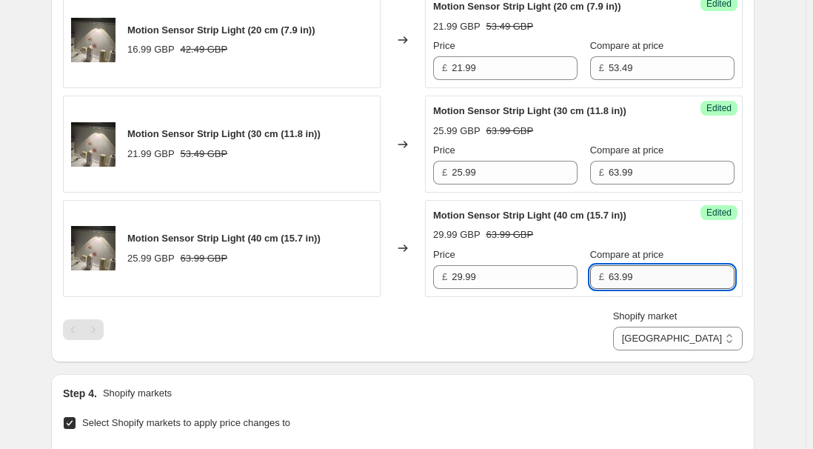
click at [643, 272] on input "63.99" at bounding box center [672, 277] width 126 height 24
type input "74.49"
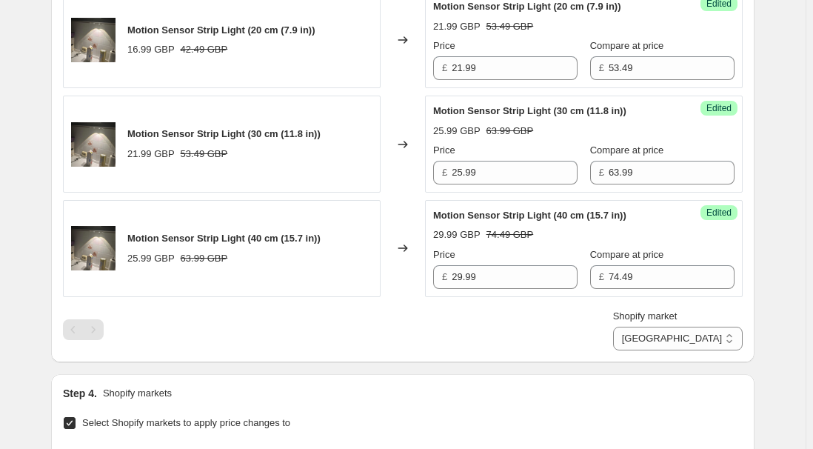
click at [586, 331] on div "Shopify market [GEOGRAPHIC_DATA] [GEOGRAPHIC_DATA] [GEOGRAPHIC_DATA] [GEOGRAPHI…" at bounding box center [403, 329] width 680 height 41
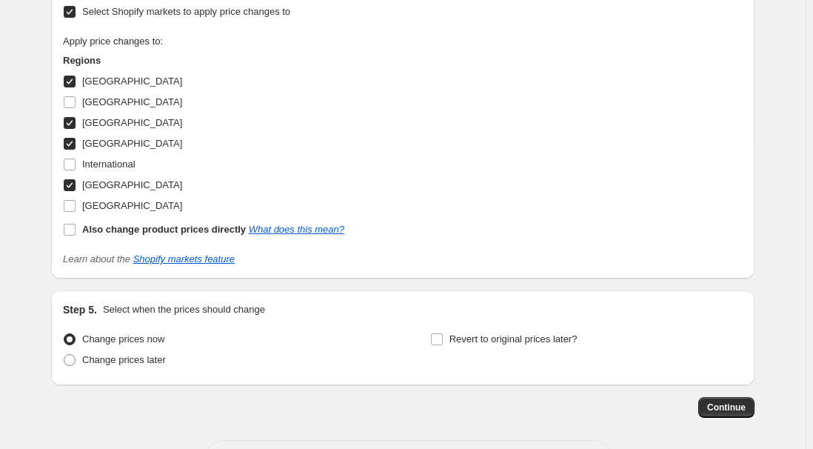
scroll to position [1020, 0]
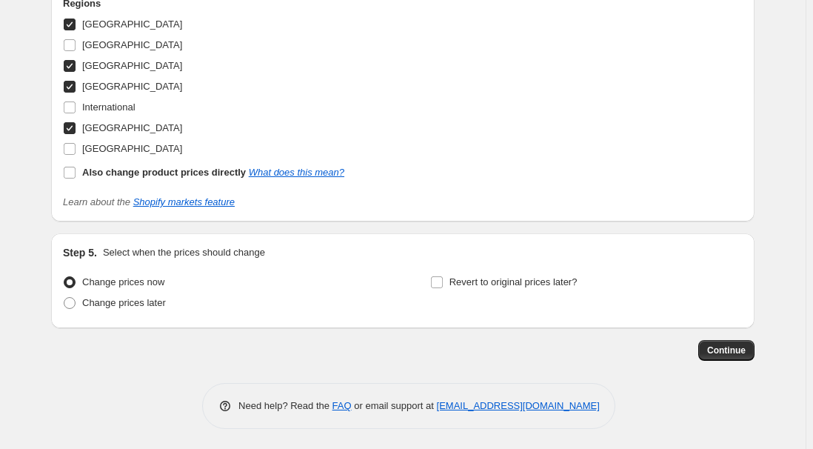
click at [743, 346] on span "Continue" at bounding box center [726, 350] width 38 height 12
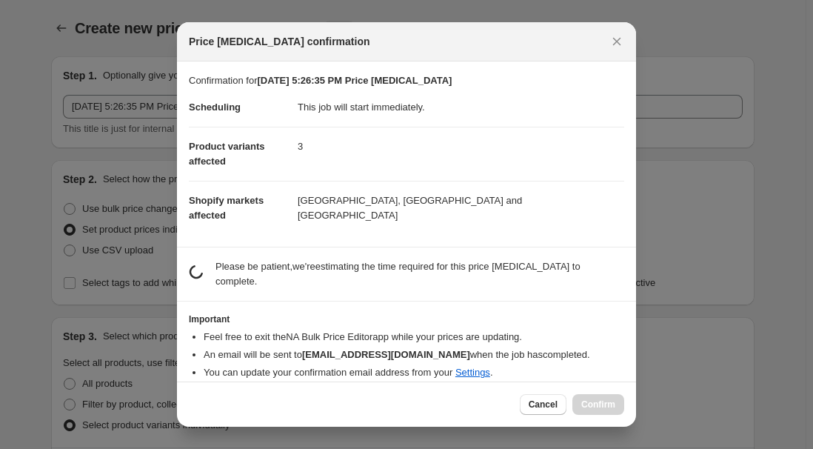
scroll to position [0, 0]
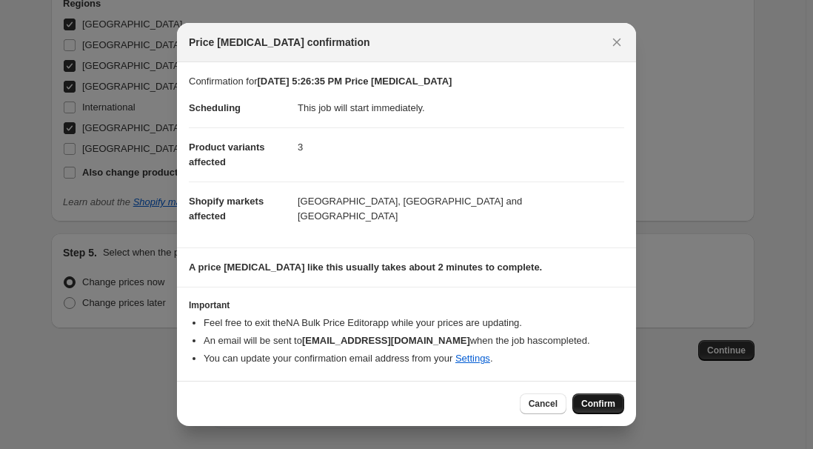
click at [597, 394] on button "Confirm" at bounding box center [598, 403] width 52 height 21
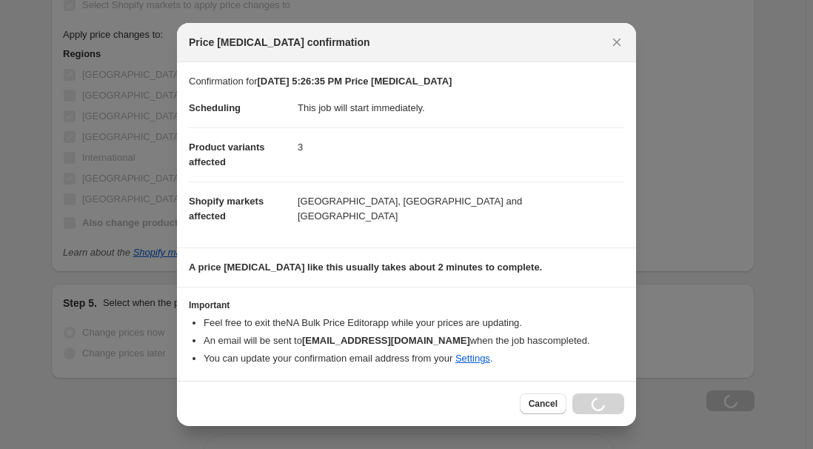
scroll to position [1070, 0]
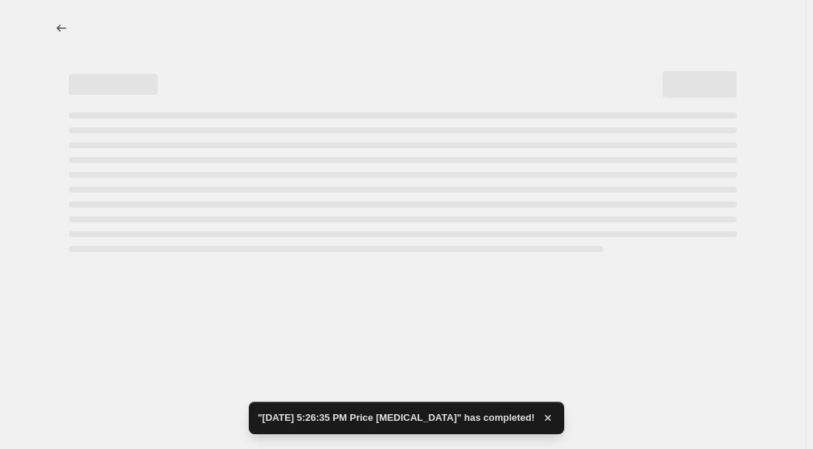
select select "7501644017"
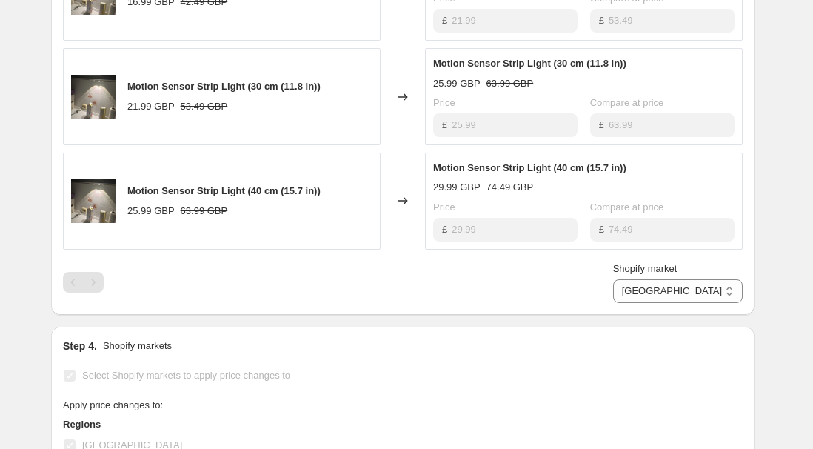
scroll to position [538, 0]
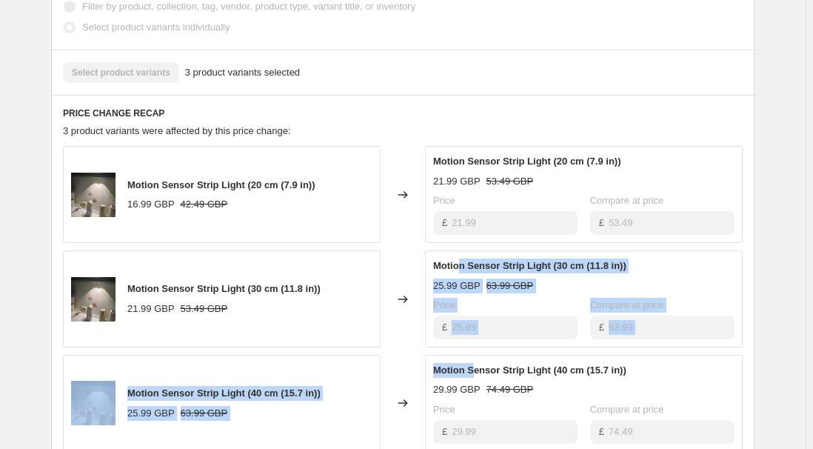
drag, startPoint x: 462, startPoint y: 275, endPoint x: 476, endPoint y: 361, distance: 87.0
click at [476, 361] on div "Motion Sensor Strip Light (20 cm (7.9 in)) 16.99 GBP 42.49 GBP Changed to Motio…" at bounding box center [403, 298] width 680 height 305
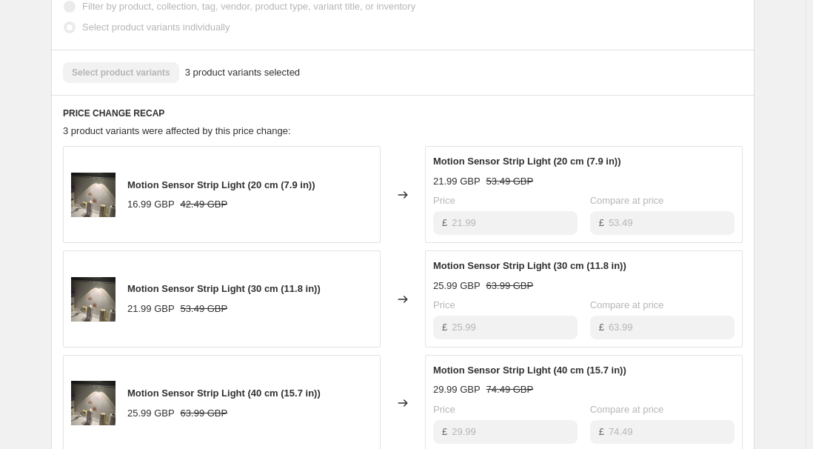
click at [610, 155] on span "Motion Sensor Strip Light (20 cm (7.9 in))" at bounding box center [527, 160] width 188 height 11
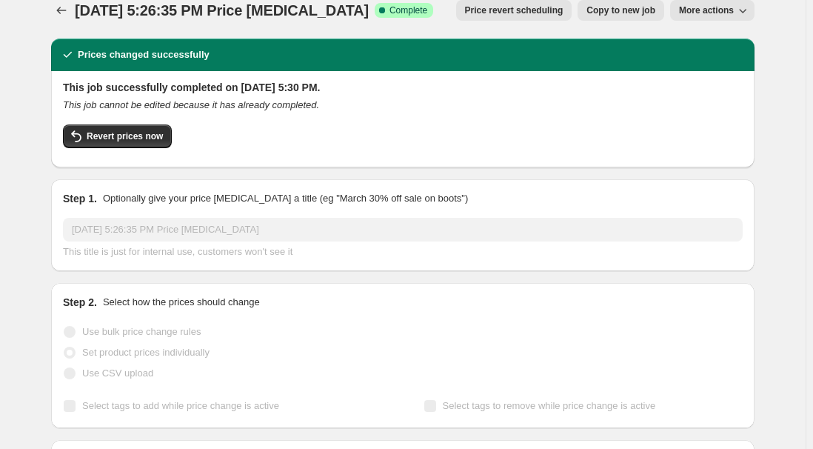
scroll to position [0, 0]
